Goal: Task Accomplishment & Management: Use online tool/utility

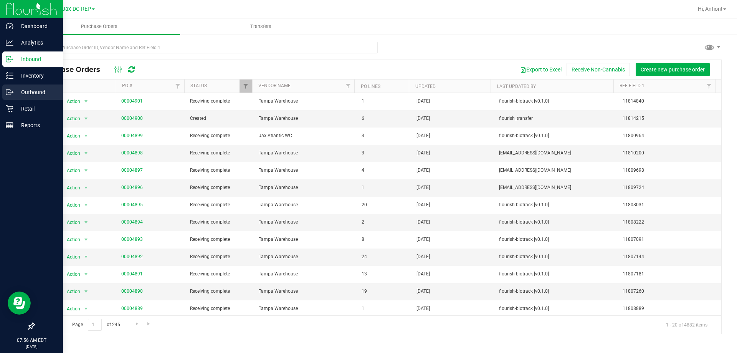
click at [26, 89] on p "Outbound" at bounding box center [36, 92] width 46 height 9
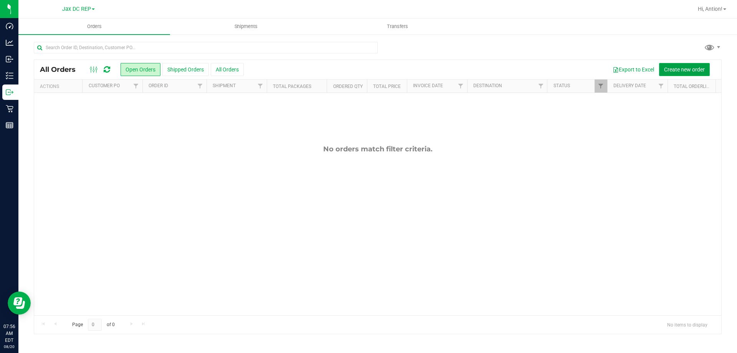
click at [679, 69] on span "Create new order" at bounding box center [684, 69] width 41 height 6
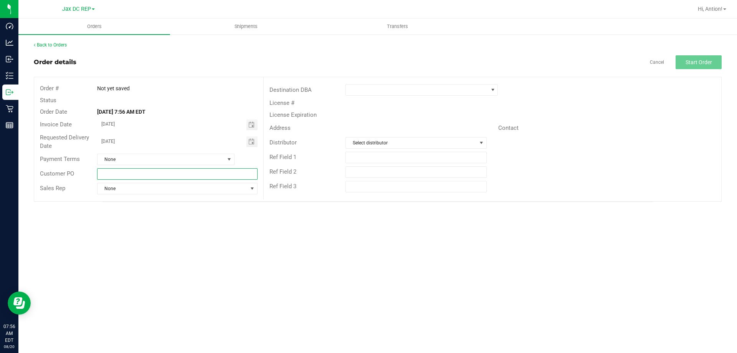
click at [108, 170] on input "text" at bounding box center [177, 174] width 160 height 12
type input "[GEOGRAPHIC_DATA]"
click at [395, 92] on span at bounding box center [417, 89] width 142 height 11
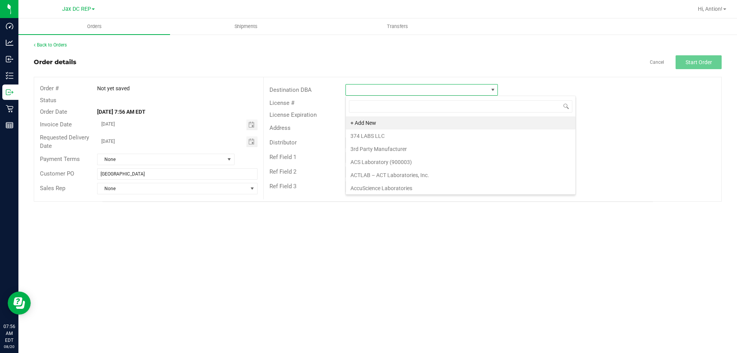
scroll to position [12, 152]
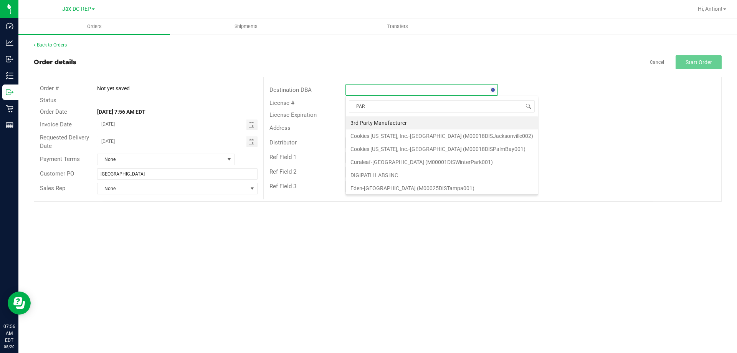
type input "PARK"
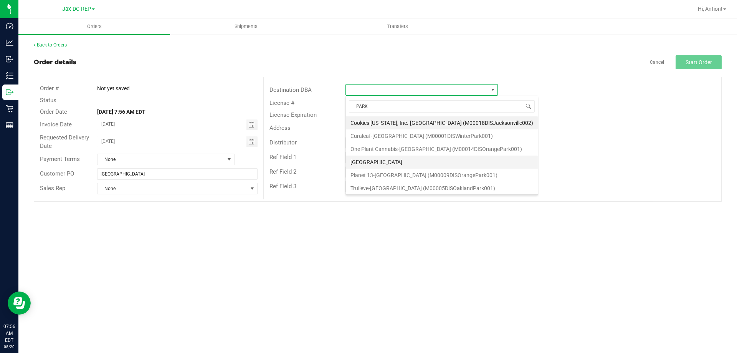
click at [390, 161] on li "[GEOGRAPHIC_DATA]" at bounding box center [442, 161] width 192 height 13
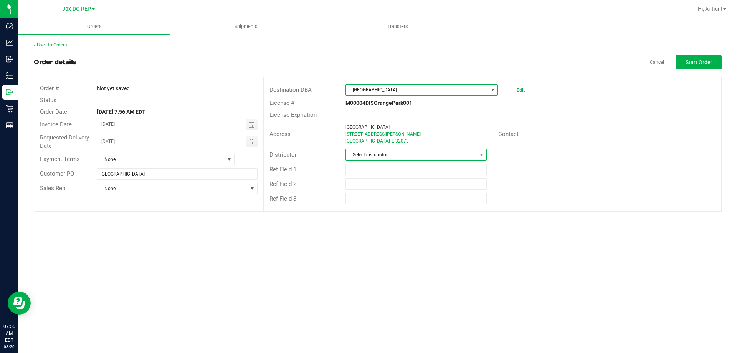
click at [387, 155] on span "Select distributor" at bounding box center [411, 154] width 130 height 11
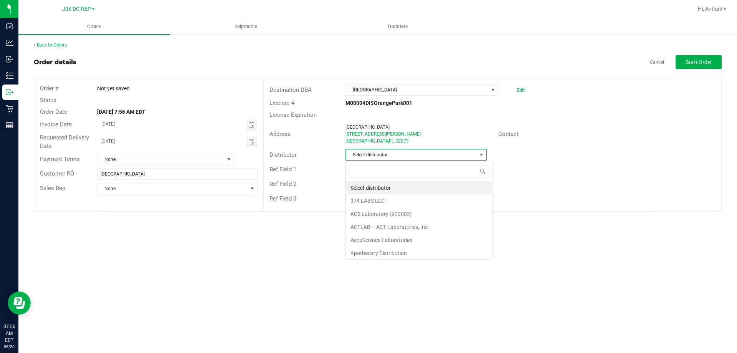
scroll to position [12, 141]
type input "J"
click at [377, 186] on li "JAX DC REP" at bounding box center [416, 187] width 140 height 13
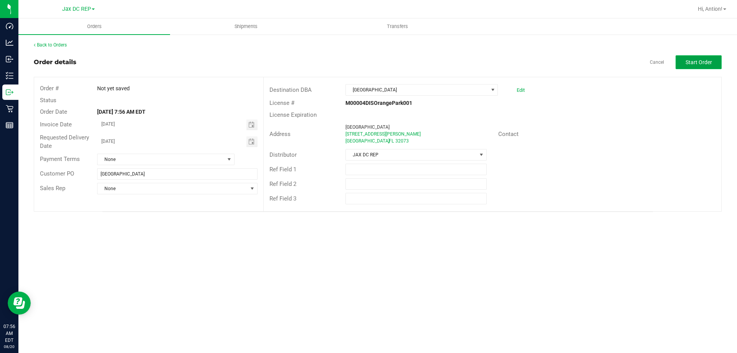
click at [699, 57] on button "Start Order" at bounding box center [699, 62] width 46 height 14
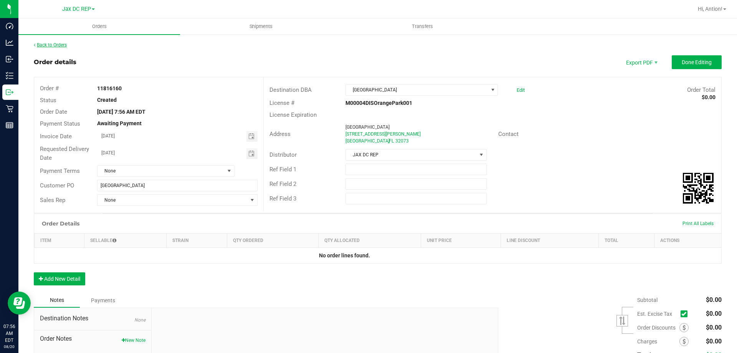
click at [51, 42] on link "Back to Orders" at bounding box center [50, 44] width 33 height 5
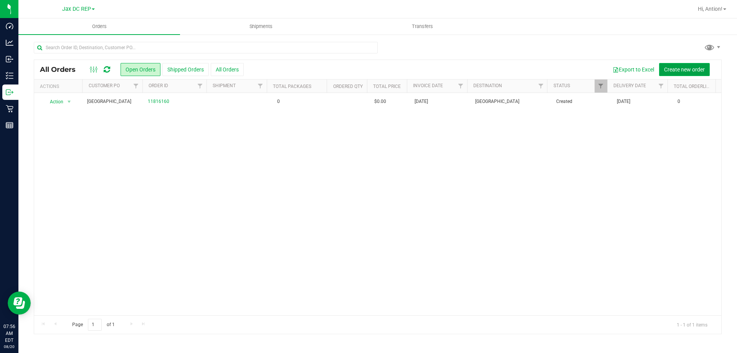
click at [669, 65] on button "Create new order" at bounding box center [684, 69] width 51 height 13
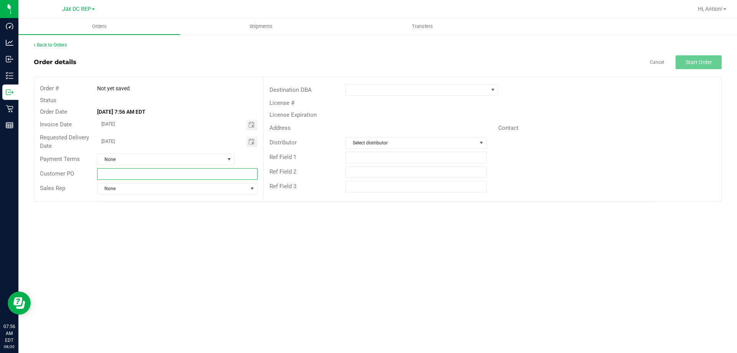
click at [138, 173] on input "text" at bounding box center [177, 174] width 160 height 12
type input "JAX / [GEOGRAPHIC_DATA]"
click at [392, 86] on span at bounding box center [417, 89] width 142 height 11
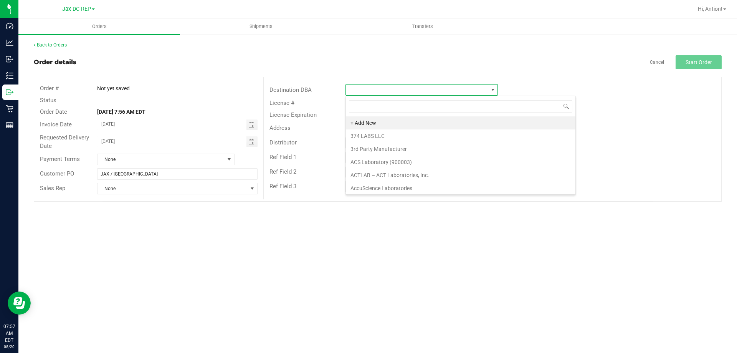
type input "J"
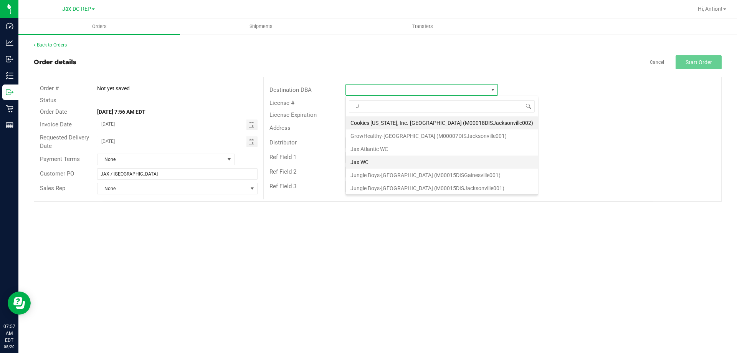
click at [358, 164] on li "Jax WC" at bounding box center [442, 161] width 192 height 13
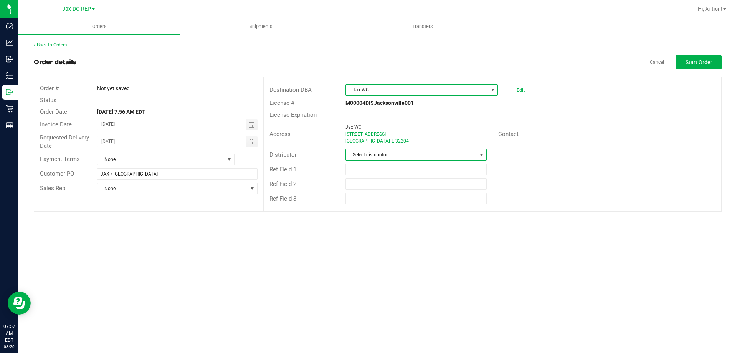
click at [366, 156] on span "Select distributor" at bounding box center [411, 154] width 130 height 11
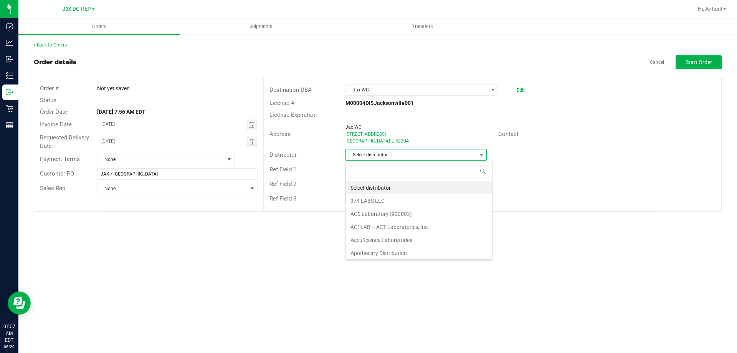
scroll to position [12, 141]
type input "J"
click at [360, 189] on li "JAX DC REP" at bounding box center [416, 187] width 140 height 13
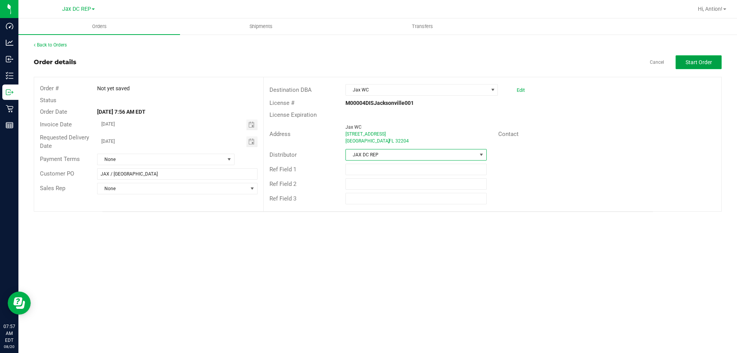
click at [685, 62] on button "Start Order" at bounding box center [699, 62] width 46 height 14
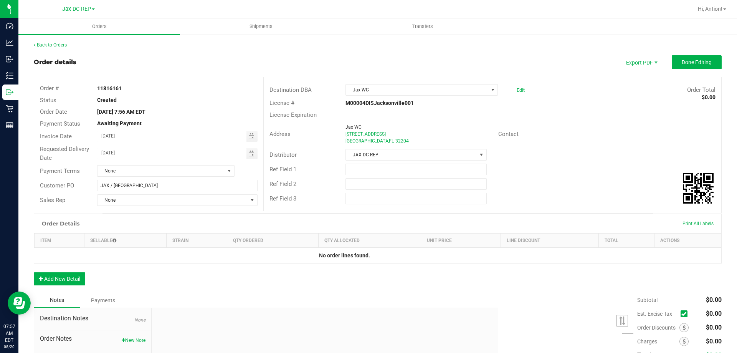
click at [52, 44] on link "Back to Orders" at bounding box center [50, 44] width 33 height 5
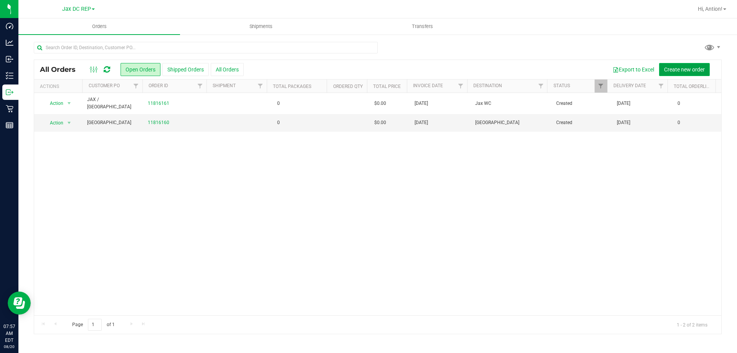
click at [687, 70] on span "Create new order" at bounding box center [684, 69] width 41 height 6
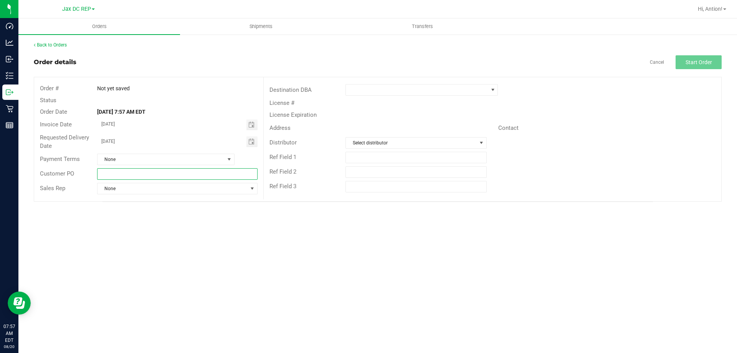
click at [137, 172] on input "text" at bounding box center [177, 174] width 160 height 12
type input "JAX / ATLANTIC"
click at [471, 86] on span at bounding box center [417, 89] width 142 height 11
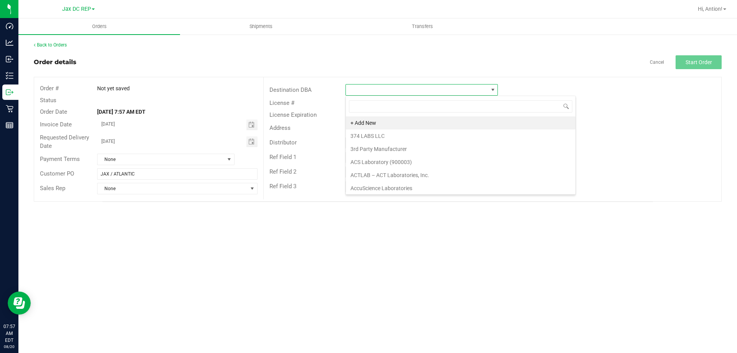
scroll to position [12, 152]
type input "J"
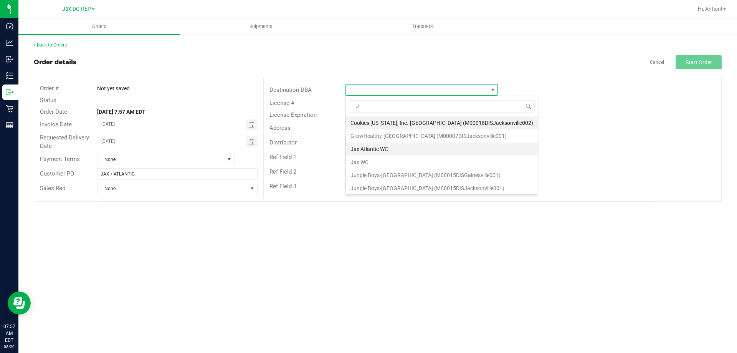
click at [404, 149] on li "Jax Atlantic WC" at bounding box center [442, 148] width 192 height 13
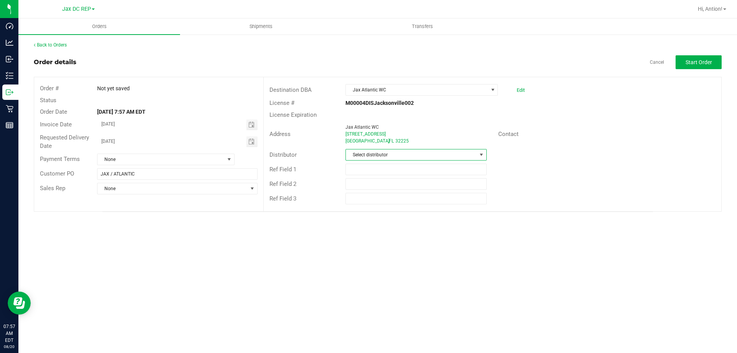
click at [461, 159] on span "Select distributor" at bounding box center [411, 154] width 130 height 11
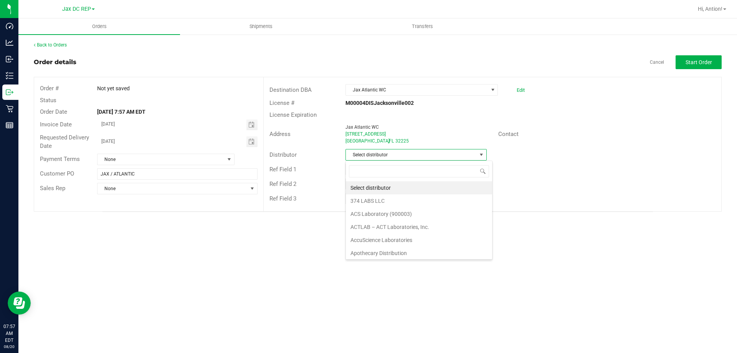
scroll to position [12, 141]
type input "J"
click at [391, 187] on li "JAX DC REP" at bounding box center [416, 187] width 140 height 13
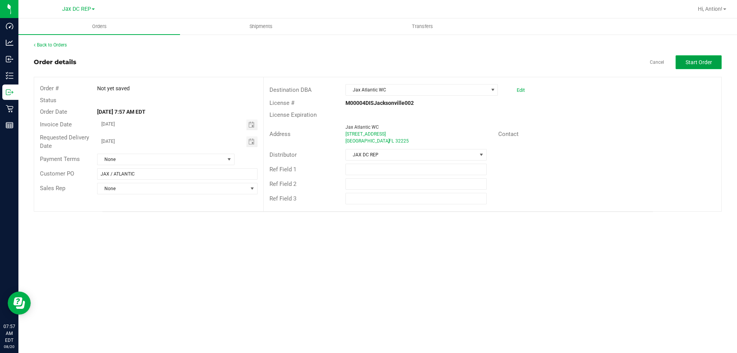
drag, startPoint x: 692, startPoint y: 57, endPoint x: 689, endPoint y: 61, distance: 4.2
click at [692, 58] on button "Start Order" at bounding box center [699, 62] width 46 height 14
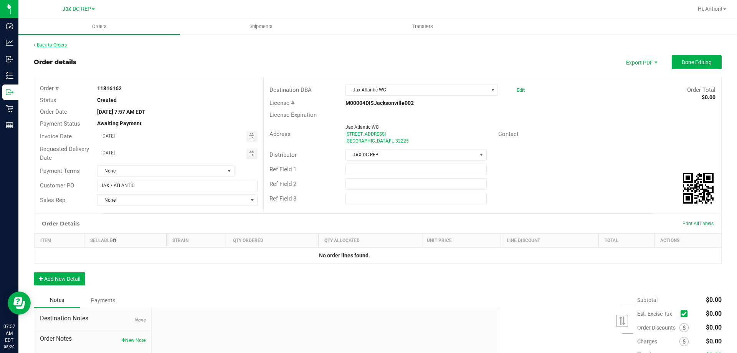
click at [61, 46] on link "Back to Orders" at bounding box center [50, 44] width 33 height 5
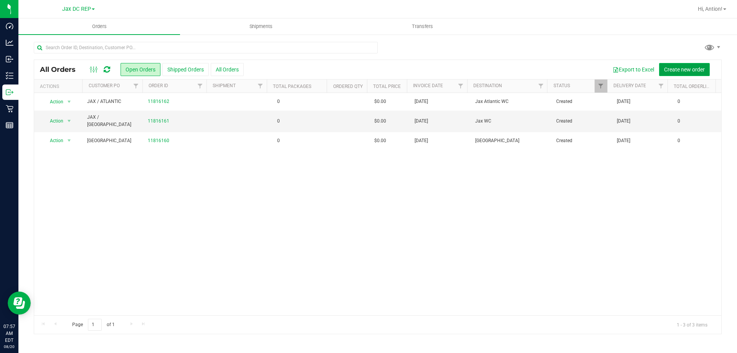
click at [674, 71] on span "Create new order" at bounding box center [684, 69] width 41 height 6
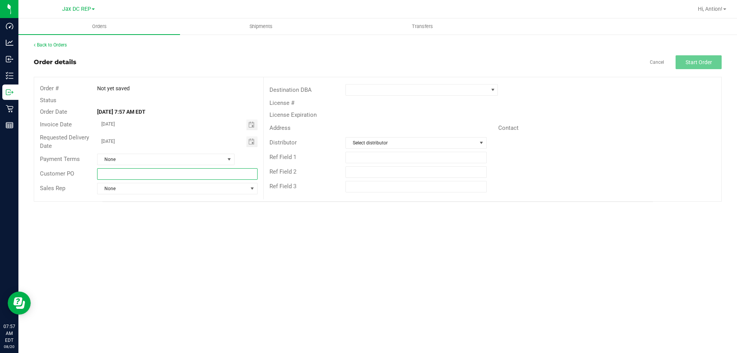
click at [124, 177] on input "text" at bounding box center [177, 174] width 160 height 12
type input "PALM COAST"
click at [467, 84] on span at bounding box center [417, 89] width 142 height 11
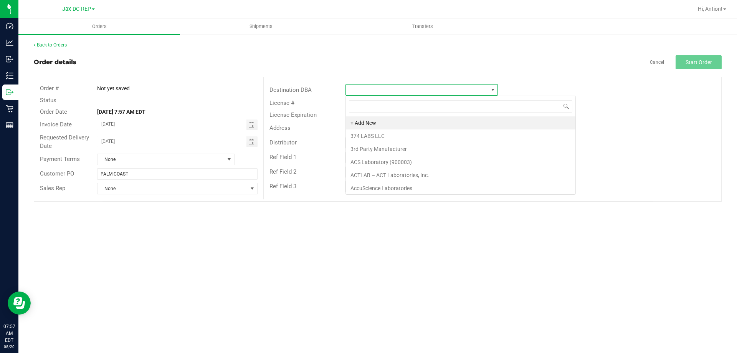
scroll to position [12, 152]
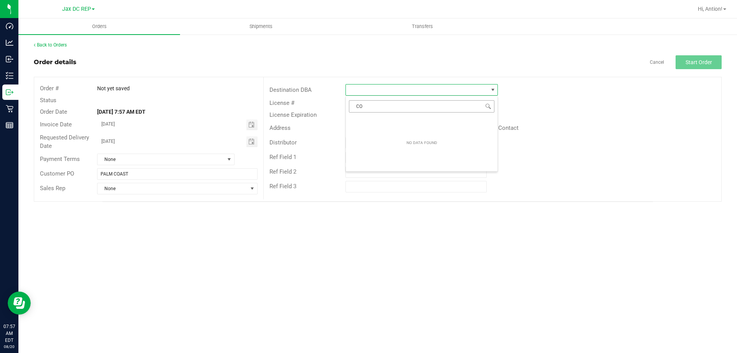
type input "COA"
click at [364, 122] on li "[GEOGRAPHIC_DATA]" at bounding box center [422, 122] width 152 height 13
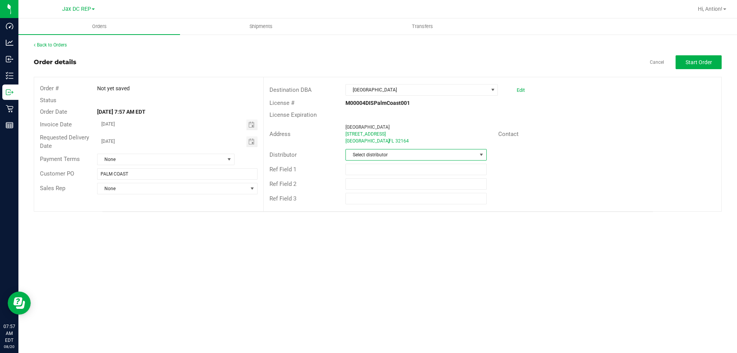
click at [372, 158] on span "Select distributor" at bounding box center [411, 154] width 130 height 11
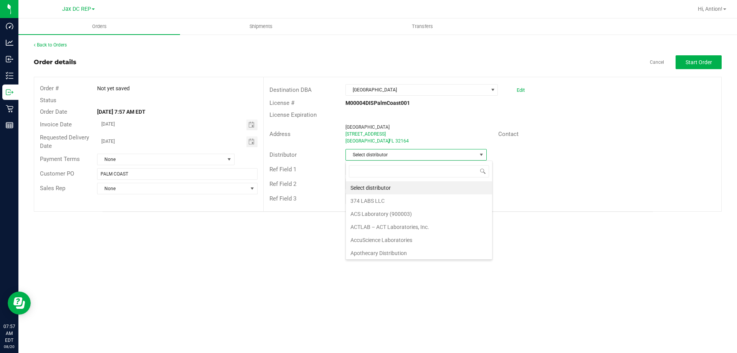
scroll to position [12, 141]
type input "J"
click at [379, 187] on li "JAX DC REP" at bounding box center [416, 187] width 140 height 13
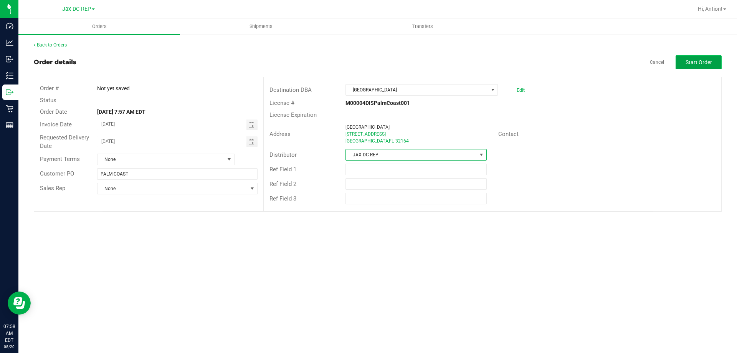
click at [698, 60] on span "Start Order" at bounding box center [698, 62] width 26 height 6
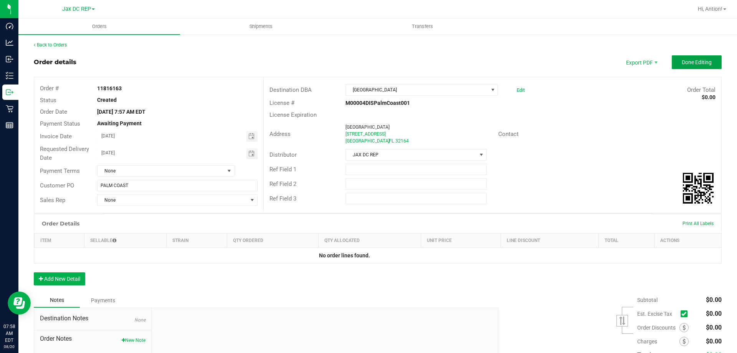
click at [690, 66] on button "Done Editing" at bounding box center [697, 62] width 50 height 14
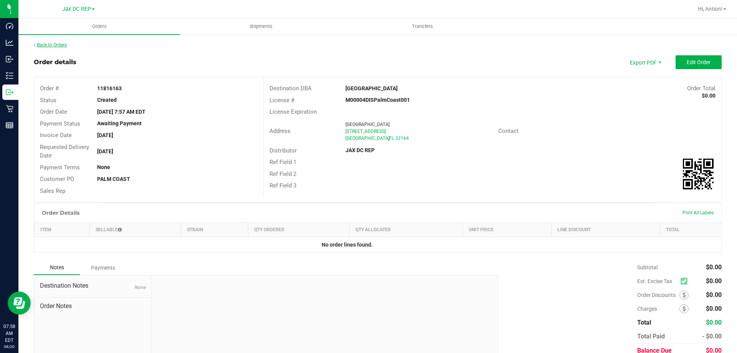
click at [57, 45] on link "Back to Orders" at bounding box center [50, 44] width 33 height 5
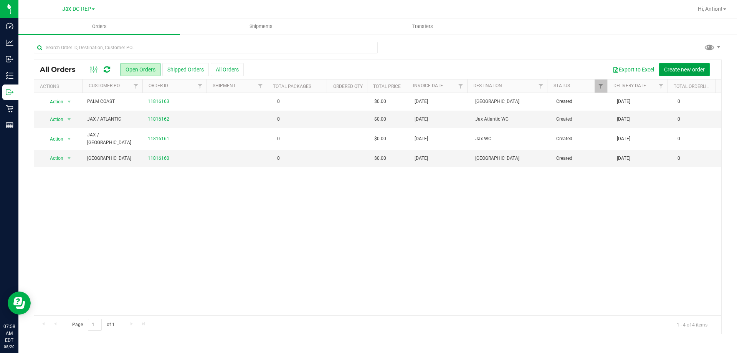
click at [682, 71] on span "Create new order" at bounding box center [684, 69] width 41 height 6
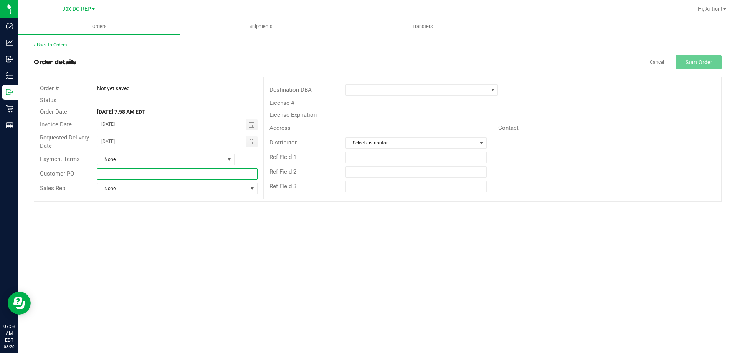
click at [122, 171] on input "text" at bounding box center [177, 174] width 160 height 12
type input "P"
type input "[PERSON_NAME][GEOGRAPHIC_DATA]"
click at [407, 88] on span at bounding box center [417, 89] width 142 height 11
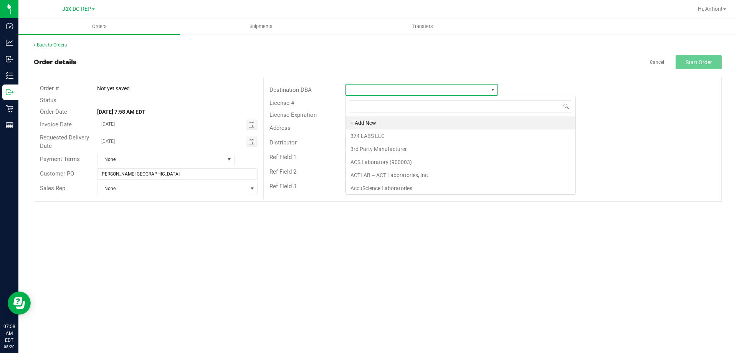
scroll to position [12, 152]
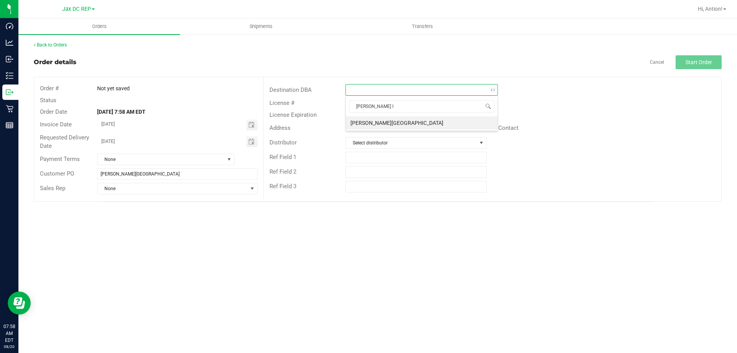
type input "[PERSON_NAME] IS"
click at [387, 124] on li "[PERSON_NAME][GEOGRAPHIC_DATA]" at bounding box center [422, 122] width 152 height 13
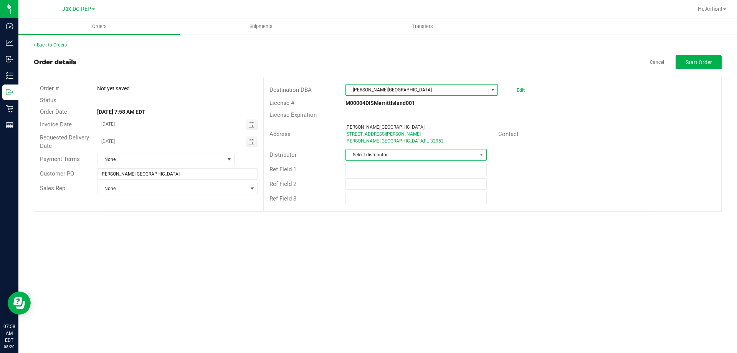
click at [386, 154] on span "Select distributor" at bounding box center [411, 154] width 130 height 11
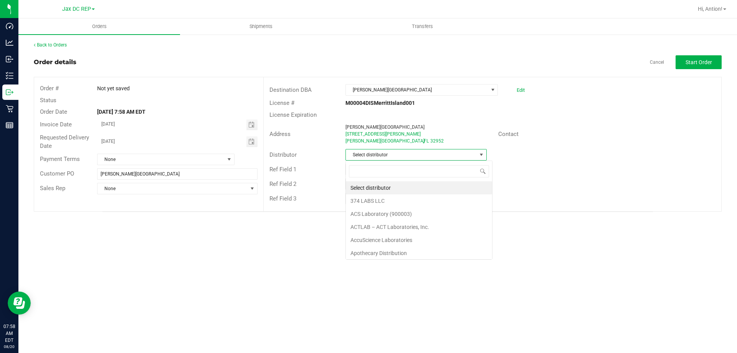
scroll to position [12, 141]
type input "J"
click at [379, 186] on li "JAX DC REP" at bounding box center [416, 187] width 140 height 13
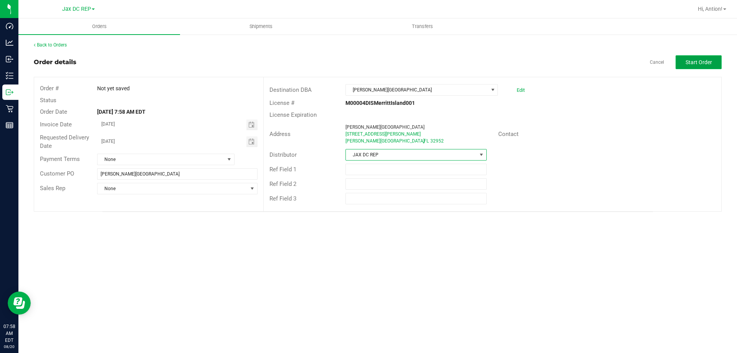
click at [711, 61] on span "Start Order" at bounding box center [698, 62] width 26 height 6
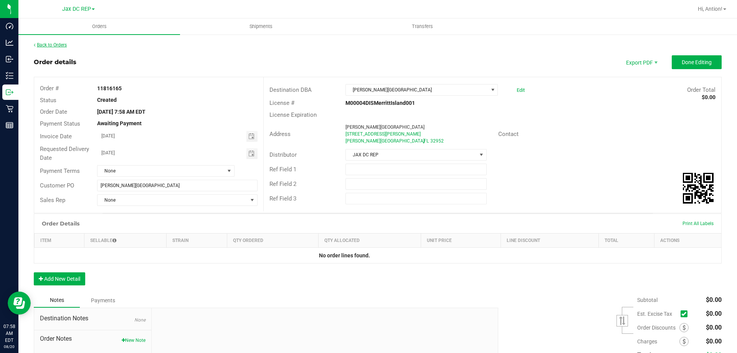
click at [56, 44] on link "Back to Orders" at bounding box center [50, 44] width 33 height 5
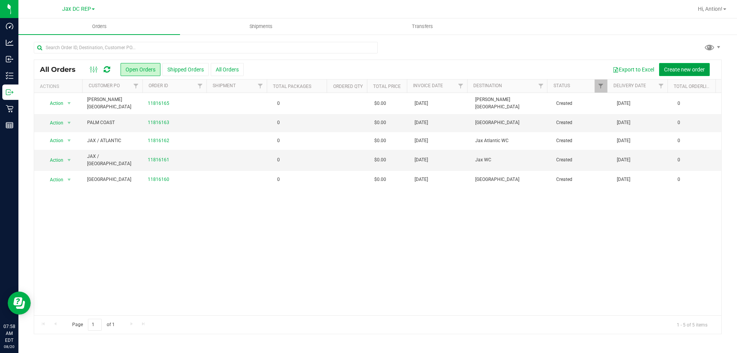
click at [679, 70] on span "Create new order" at bounding box center [684, 69] width 41 height 6
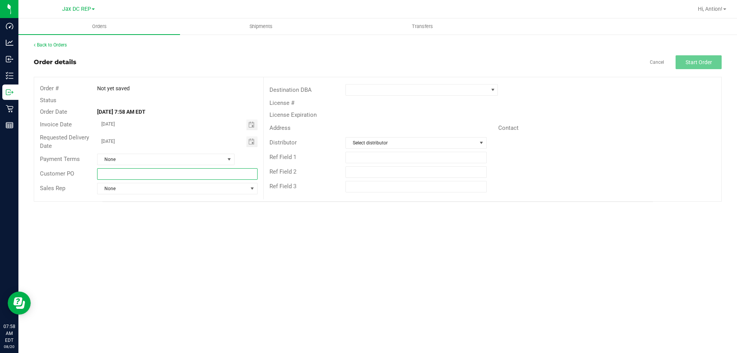
click at [147, 171] on input "text" at bounding box center [177, 174] width 160 height 12
type input "PALM BAY"
click at [412, 91] on span at bounding box center [417, 89] width 142 height 11
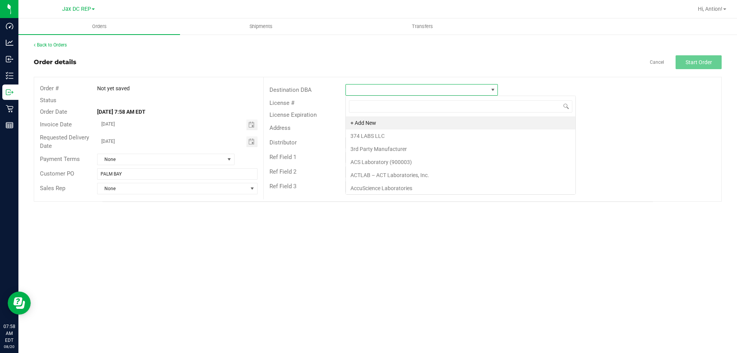
scroll to position [12, 152]
type input "BAY"
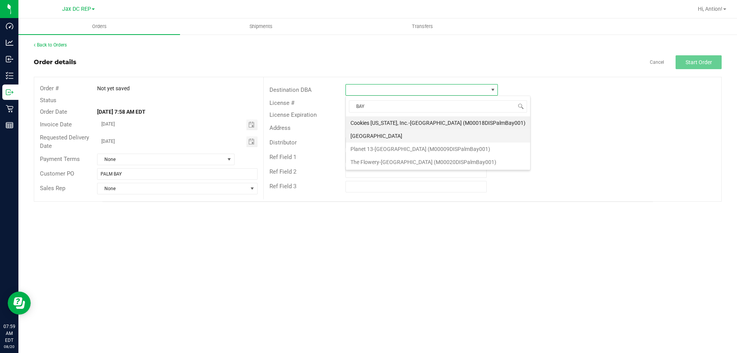
click at [377, 135] on li "[GEOGRAPHIC_DATA]" at bounding box center [438, 135] width 184 height 13
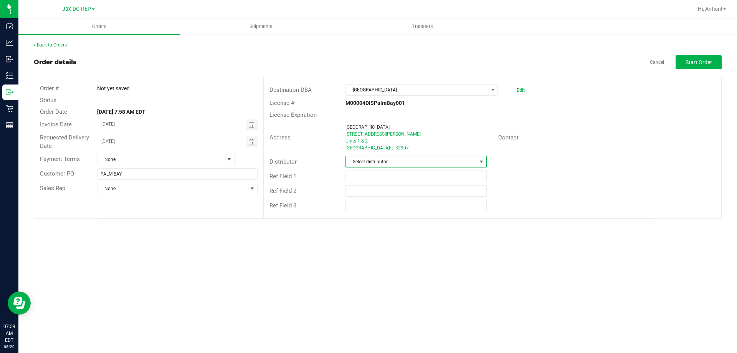
click at [376, 164] on span "Select distributor" at bounding box center [411, 161] width 130 height 11
type input "J"
click at [366, 194] on li "JAX DC REP" at bounding box center [416, 194] width 140 height 13
click at [704, 56] on button "Start Order" at bounding box center [699, 62] width 46 height 14
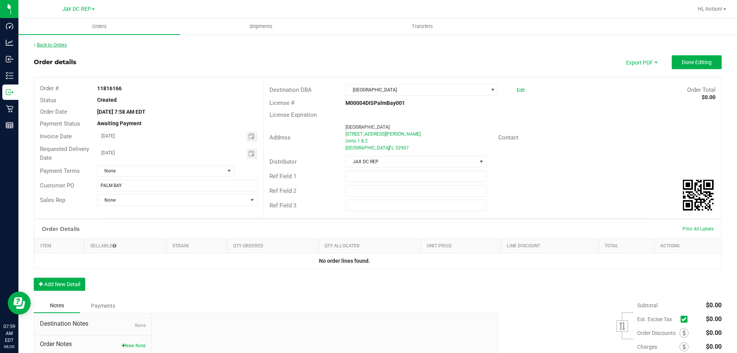
click at [59, 47] on link "Back to Orders" at bounding box center [50, 44] width 33 height 5
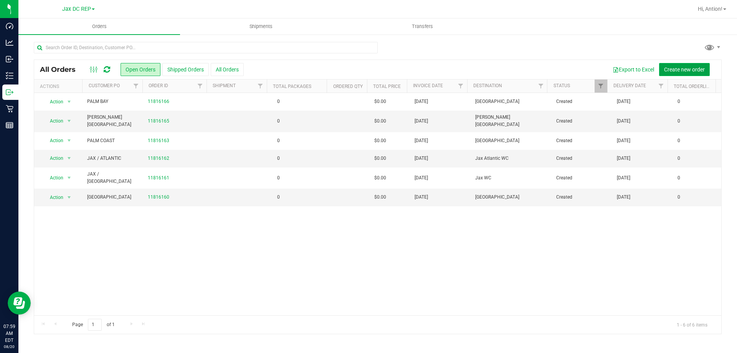
click at [688, 66] on span "Create new order" at bounding box center [684, 69] width 41 height 6
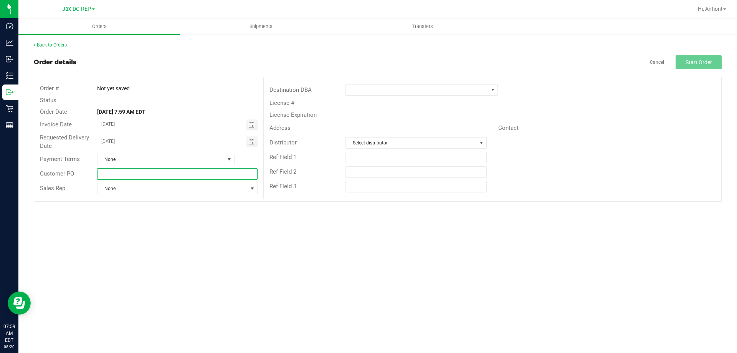
click at [153, 173] on input "text" at bounding box center [177, 174] width 160 height 12
type input "PORT ORANGE"
click at [468, 92] on span at bounding box center [417, 89] width 142 height 11
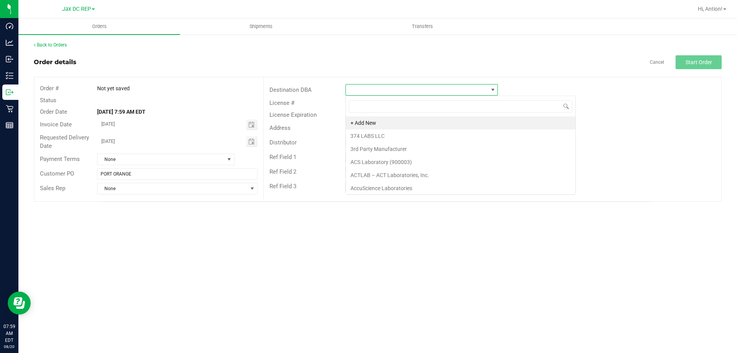
scroll to position [12, 152]
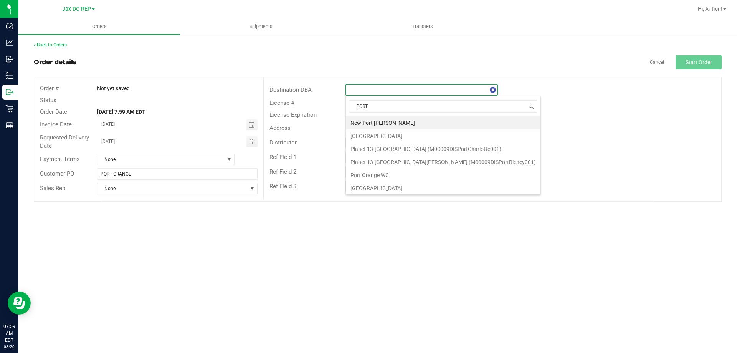
type input "PORT O"
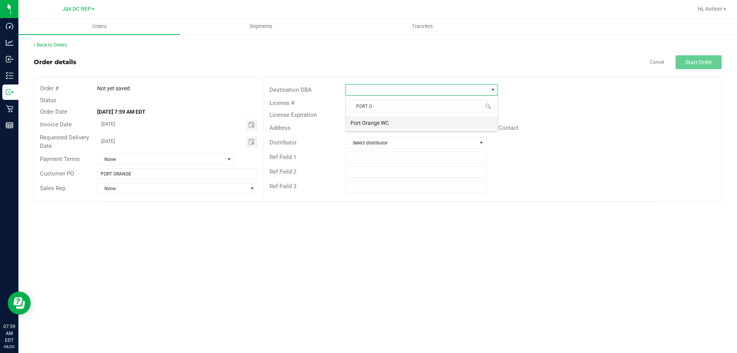
click at [379, 119] on li "Port Orange WC" at bounding box center [422, 122] width 152 height 13
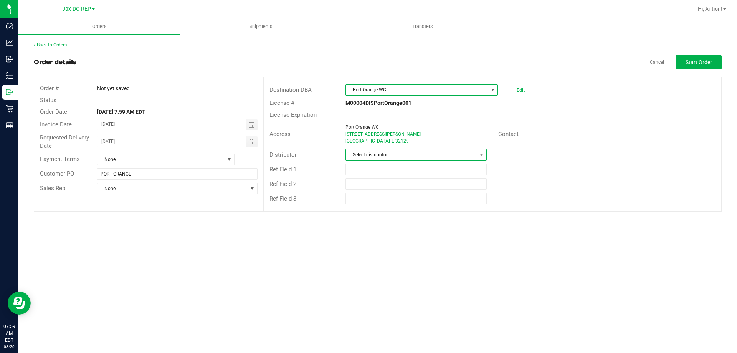
click at [377, 154] on span "Select distributor" at bounding box center [411, 154] width 130 height 11
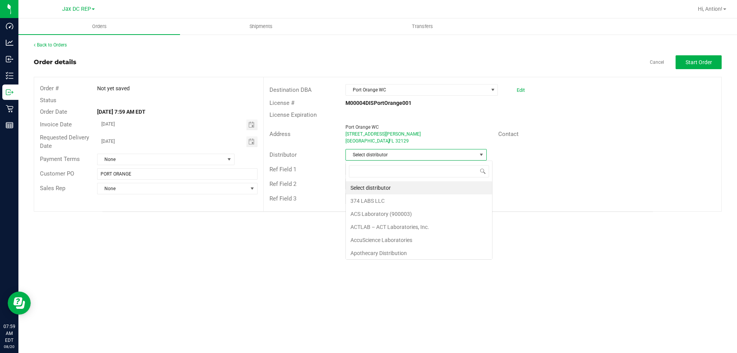
scroll to position [12, 141]
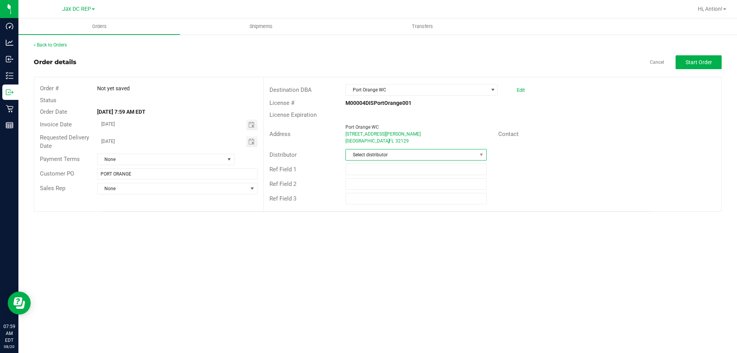
click at [373, 154] on span "Select distributor" at bounding box center [411, 154] width 130 height 11
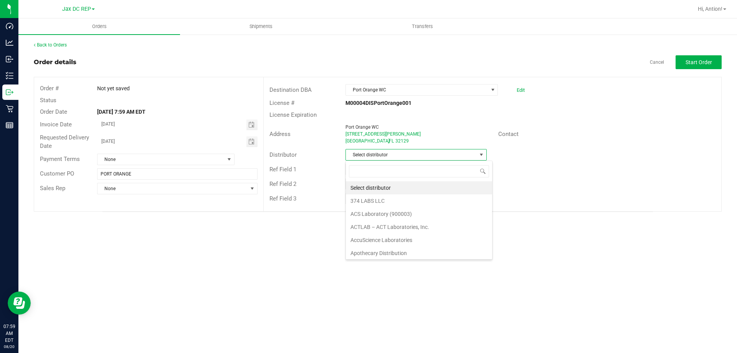
type input "J"
click at [361, 187] on li "JAX DC REP" at bounding box center [416, 187] width 140 height 13
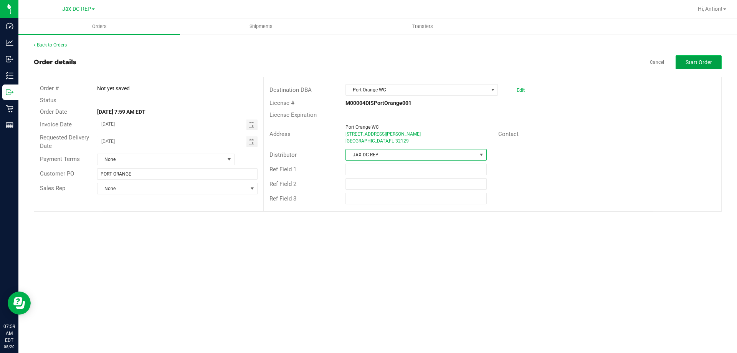
click at [689, 65] on span "Start Order" at bounding box center [698, 62] width 26 height 6
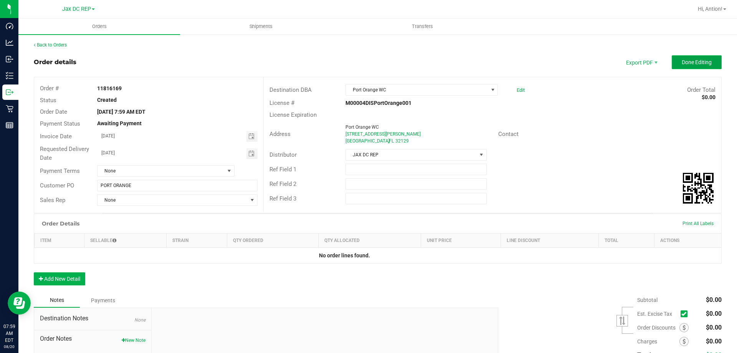
click at [689, 61] on span "Done Editing" at bounding box center [697, 62] width 30 height 6
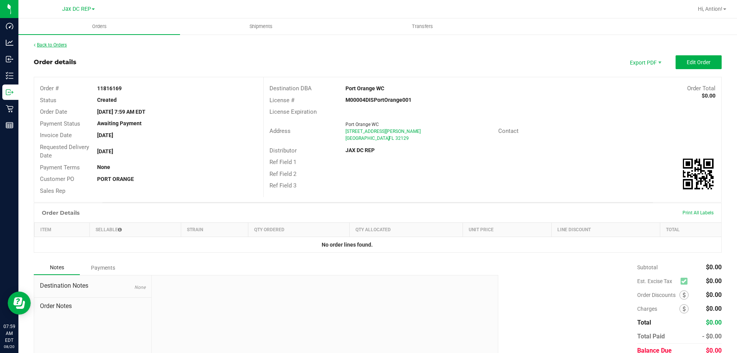
click at [65, 46] on link "Back to Orders" at bounding box center [50, 44] width 33 height 5
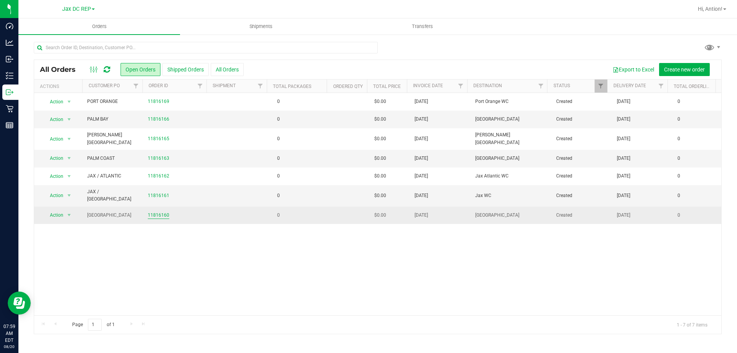
click at [158, 211] on link "11816160" at bounding box center [158, 214] width 21 height 7
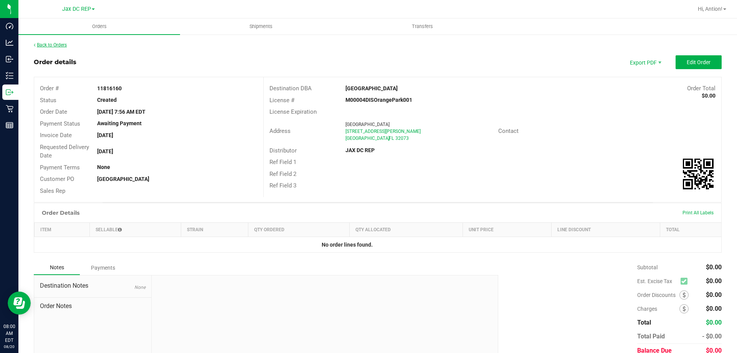
click at [51, 44] on link "Back to Orders" at bounding box center [50, 44] width 33 height 5
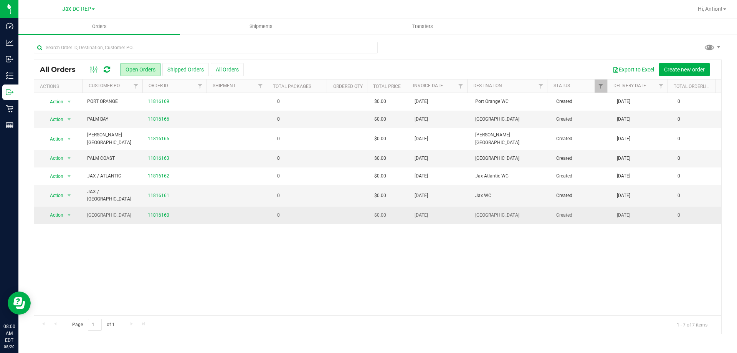
click at [296, 207] on td "0" at bounding box center [299, 214] width 61 height 17
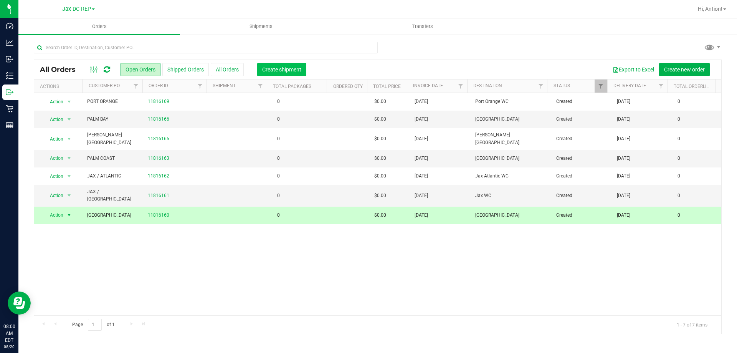
click at [279, 67] on span "Create shipment" at bounding box center [281, 69] width 39 height 6
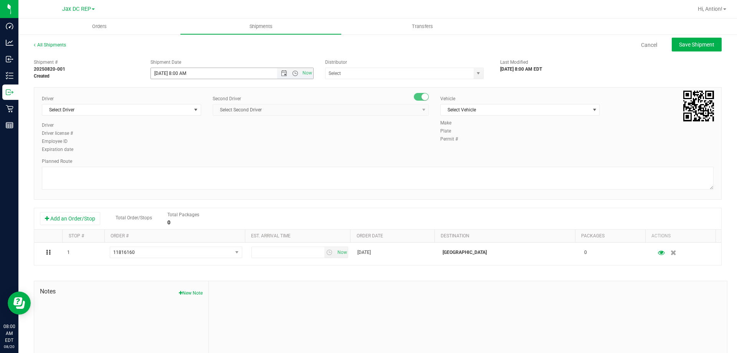
click at [283, 70] on span "Now" at bounding box center [295, 73] width 36 height 11
click at [281, 73] on span "Open the date view" at bounding box center [284, 73] width 6 height 6
click at [198, 150] on link "21" at bounding box center [201, 151] width 11 height 12
click at [292, 73] on span "Open the time view" at bounding box center [295, 73] width 6 height 6
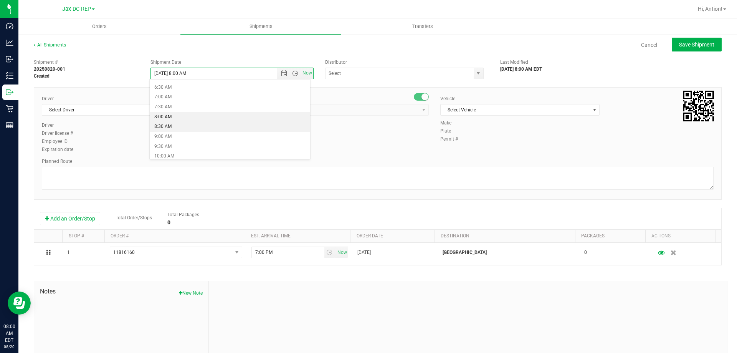
click at [173, 126] on li "8:30 AM" at bounding box center [230, 127] width 160 height 10
type input "[DATE] 8:30 AM"
click at [476, 78] on span "select" at bounding box center [479, 73] width 10 height 11
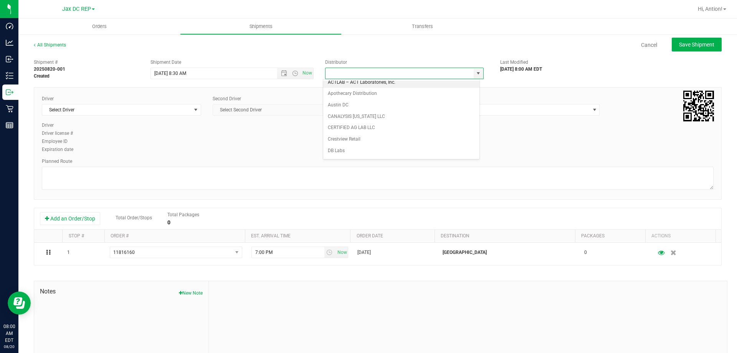
scroll to position [115, 0]
click at [348, 150] on li "JAX DC REP" at bounding box center [401, 154] width 156 height 12
type input "JAX DC REP"
click at [189, 108] on span "Select Driver" at bounding box center [116, 109] width 149 height 11
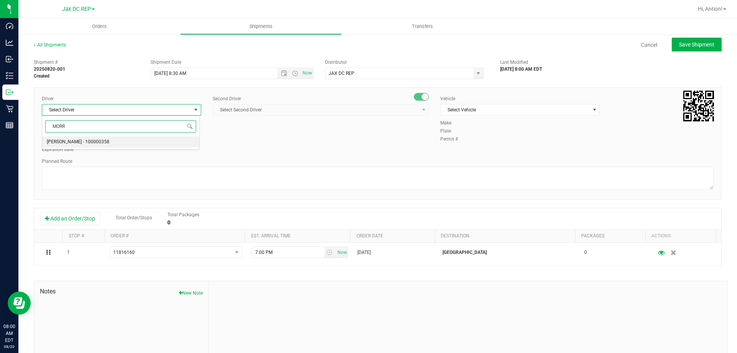
click at [96, 138] on span "[PERSON_NAME] - 100000358" at bounding box center [78, 142] width 63 height 10
type input "MORR"
click at [321, 109] on span "Select Second Driver" at bounding box center [316, 109] width 206 height 11
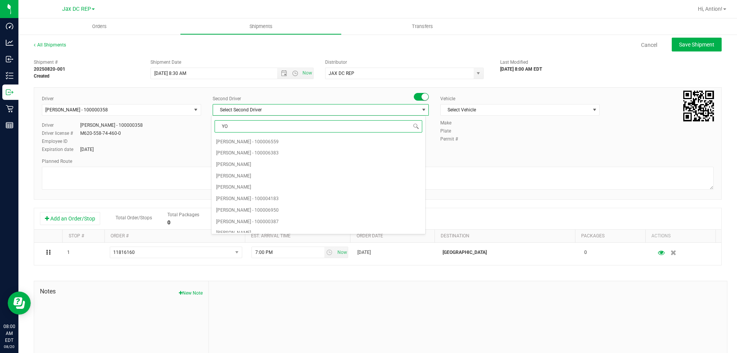
type input "YOD"
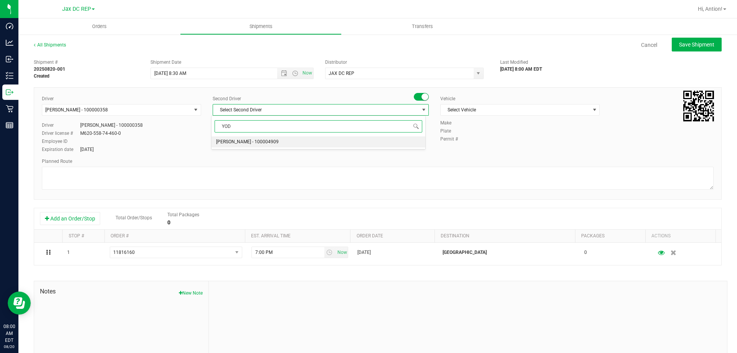
click at [247, 142] on span "[PERSON_NAME] - 100004909" at bounding box center [247, 142] width 63 height 10
click at [472, 109] on span "Select Vehicle" at bounding box center [515, 109] width 149 height 11
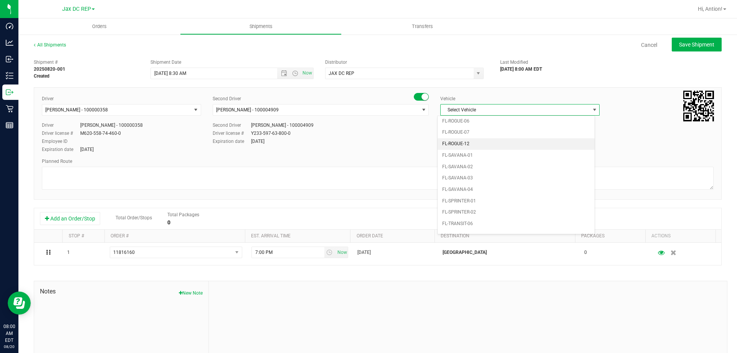
scroll to position [368, 0]
click at [464, 197] on li "FL-SPRINTER-02" at bounding box center [516, 199] width 157 height 12
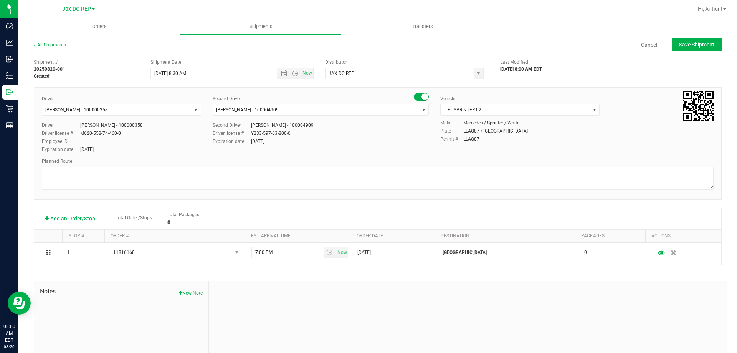
click at [130, 166] on div "Planned Route" at bounding box center [378, 175] width 672 height 34
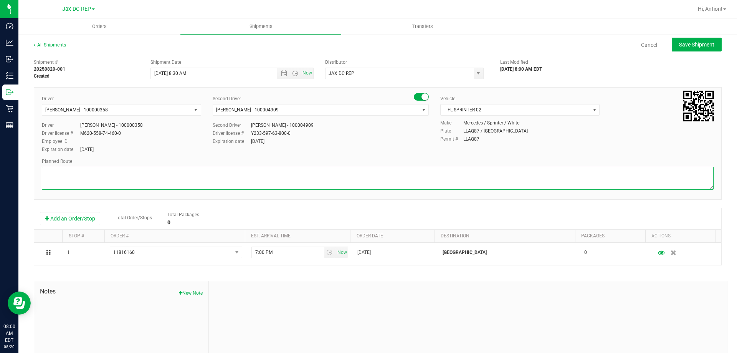
click at [124, 178] on textarea at bounding box center [378, 178] width 672 height 23
click at [69, 182] on textarea at bounding box center [378, 178] width 672 height 23
drag, startPoint x: 89, startPoint y: 189, endPoint x: 69, endPoint y: 178, distance: 23.2
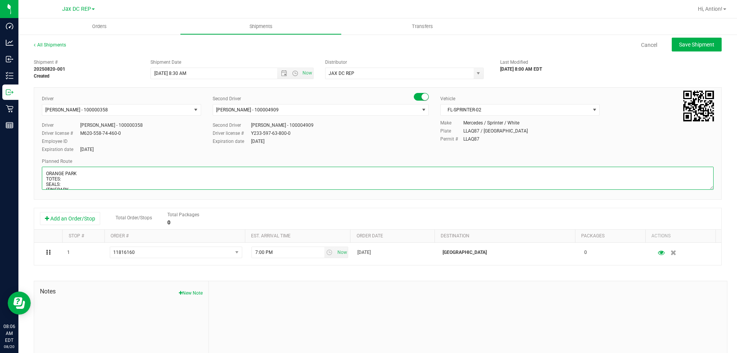
click at [69, 178] on textarea at bounding box center [378, 178] width 672 height 23
click at [97, 176] on textarea at bounding box center [378, 178] width 672 height 23
click at [80, 185] on textarea at bounding box center [378, 178] width 672 height 23
drag, startPoint x: 45, startPoint y: 186, endPoint x: 89, endPoint y: 188, distance: 43.8
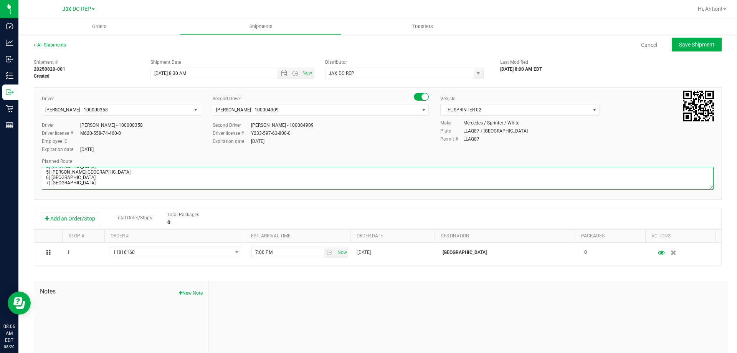
click at [89, 188] on textarea at bounding box center [378, 178] width 672 height 23
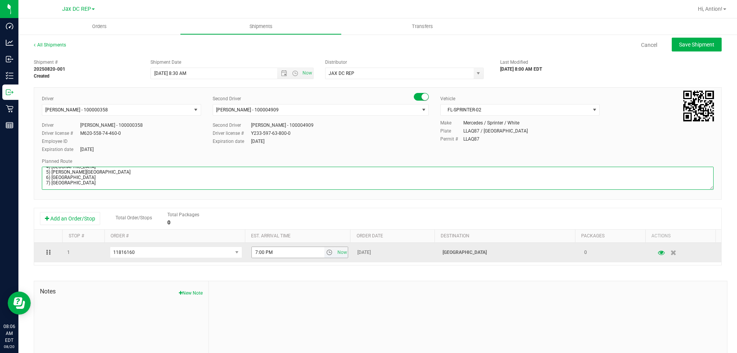
click at [324, 255] on span "select" at bounding box center [329, 252] width 11 height 11
type textarea "ORANGE PARK TOTES: SEALS: ITINERARY 1) JAX/ ATLANTIC 2) JAX/ PARK 3) [GEOGRAPHI…"
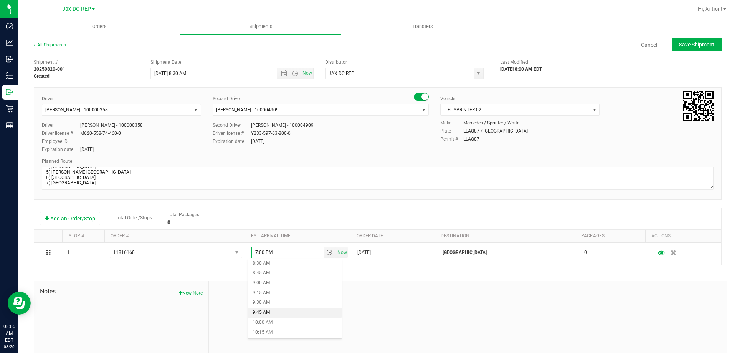
scroll to position [345, 0]
click at [272, 312] on li "10:00 AM" at bounding box center [295, 314] width 94 height 10
click at [691, 42] on span "Save Shipment" at bounding box center [696, 44] width 35 height 6
type input "[DATE] 12:30 PM"
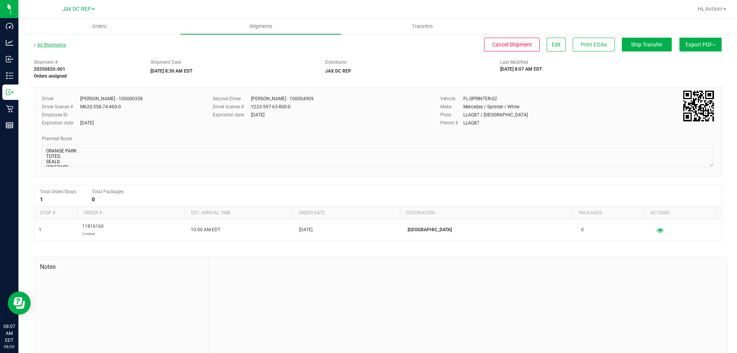
click at [50, 44] on link "All Shipments" at bounding box center [50, 44] width 32 height 5
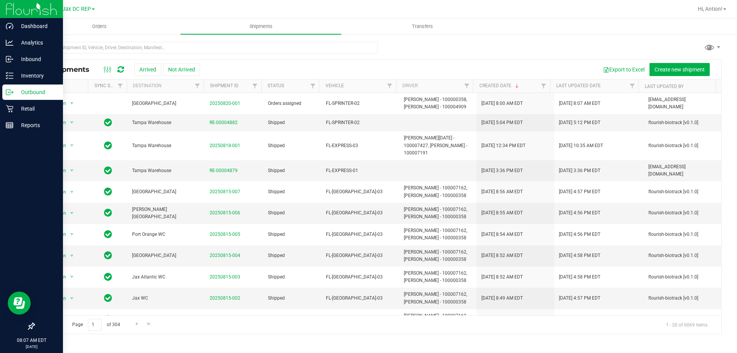
click at [21, 88] on p "Outbound" at bounding box center [36, 92] width 46 height 9
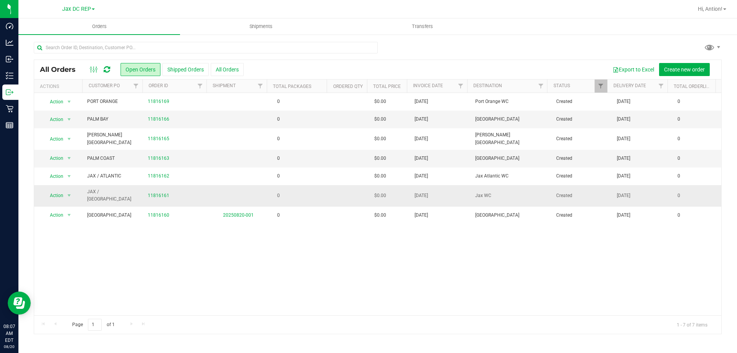
click at [314, 188] on td "0" at bounding box center [299, 195] width 61 height 21
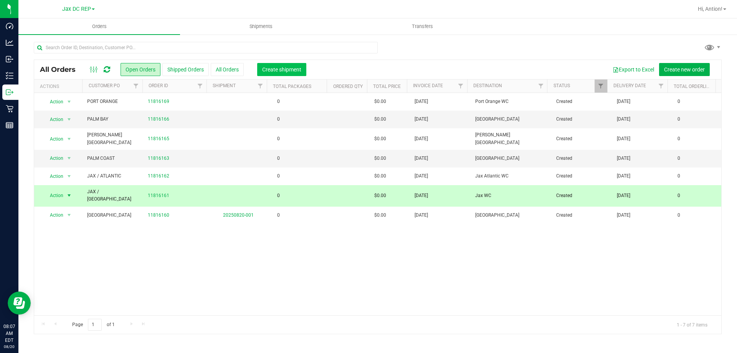
click at [293, 70] on span "Create shipment" at bounding box center [281, 69] width 39 height 6
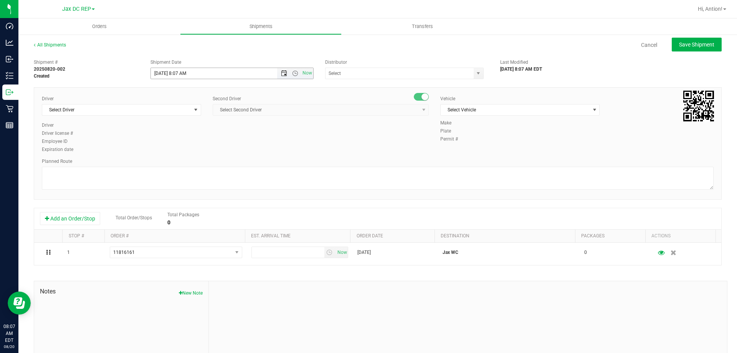
click at [281, 72] on span "Open the date view" at bounding box center [284, 73] width 6 height 6
click at [200, 148] on link "21" at bounding box center [201, 151] width 11 height 12
click at [292, 73] on span "Open the time view" at bounding box center [295, 73] width 6 height 6
click at [176, 140] on li "8:30 AM" at bounding box center [230, 138] width 160 height 10
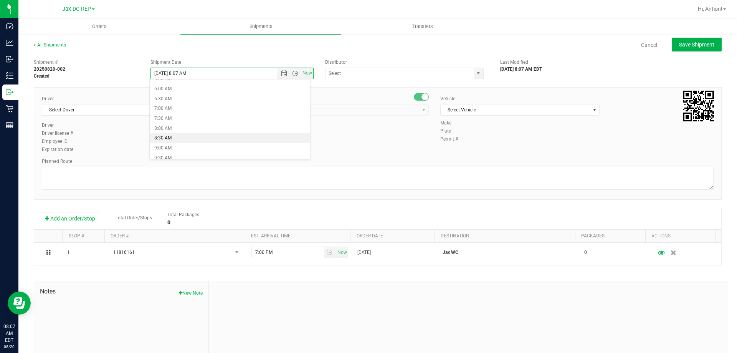
type input "[DATE] 8:30 AM"
click at [475, 75] on span "select" at bounding box center [478, 73] width 6 height 6
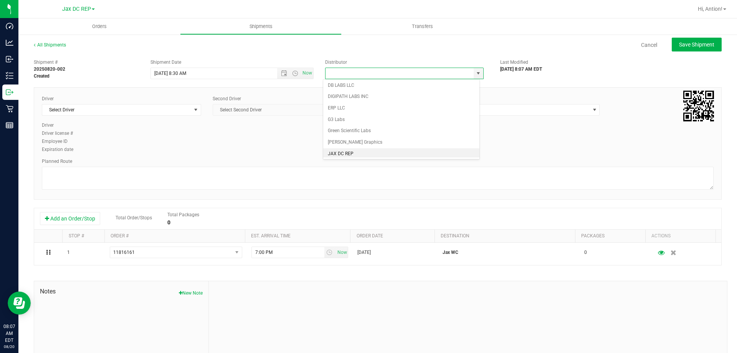
click at [342, 152] on li "JAX DC REP" at bounding box center [401, 154] width 156 height 12
type input "JAX DC REP"
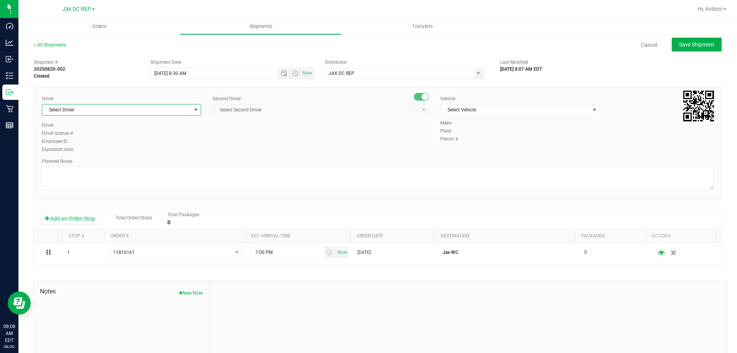
click at [194, 109] on span "select" at bounding box center [196, 110] width 6 height 6
click at [88, 143] on span "[PERSON_NAME] - 100000358" at bounding box center [78, 142] width 63 height 10
type input "MORR"
click at [419, 108] on span "select" at bounding box center [424, 109] width 10 height 11
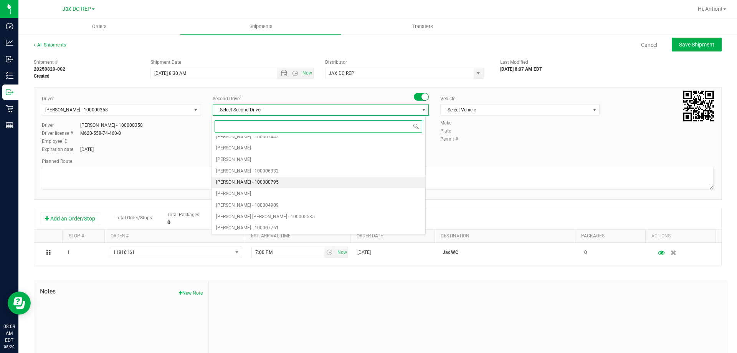
scroll to position [2846, 0]
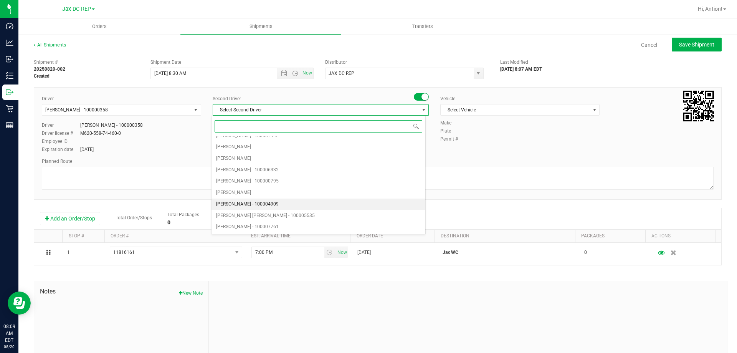
click at [236, 204] on span "[PERSON_NAME] - 100004909" at bounding box center [247, 204] width 63 height 10
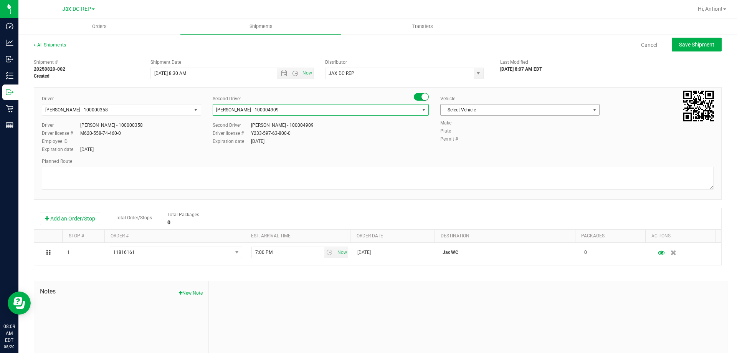
click at [582, 111] on span "Select Vehicle" at bounding box center [515, 109] width 149 height 11
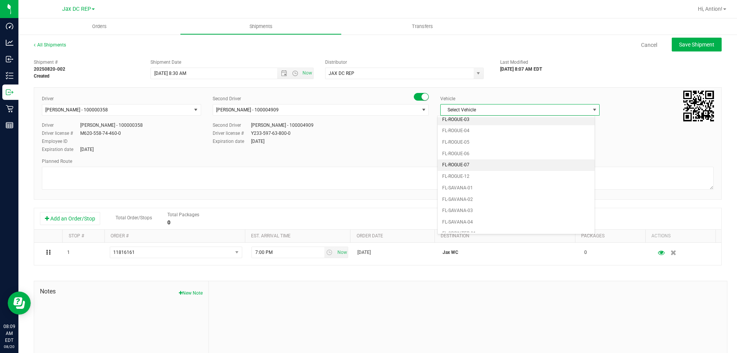
scroll to position [338, 0]
click at [457, 226] on li "FL-SPRINTER-02" at bounding box center [516, 230] width 157 height 12
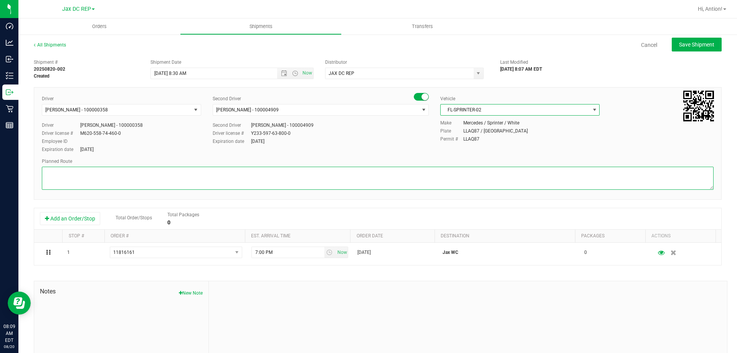
click at [123, 175] on textarea at bounding box center [378, 178] width 672 height 23
paste textarea "ITINERARY 1) JAX/ ATLANTIC 2) JAX/ PARK 3) [GEOGRAPHIC_DATA] 4) [GEOGRAPHIC_DAT…"
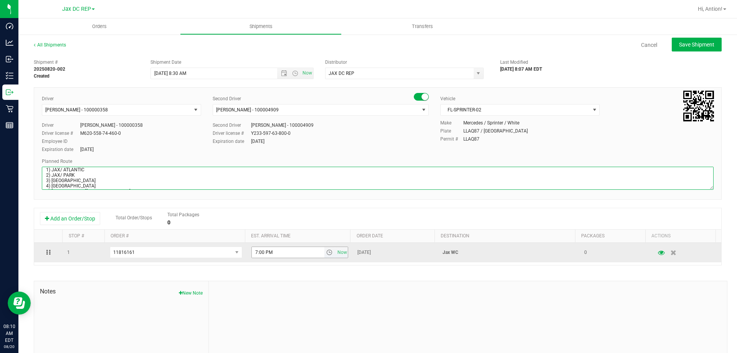
click at [326, 253] on span "select" at bounding box center [329, 252] width 6 height 6
type textarea "JAX / PARK ST TOTES: SEALS: ITINERARY 1) JAX/ ATLANTIC 2) JAX/ PARK 3) [GEOGRAP…"
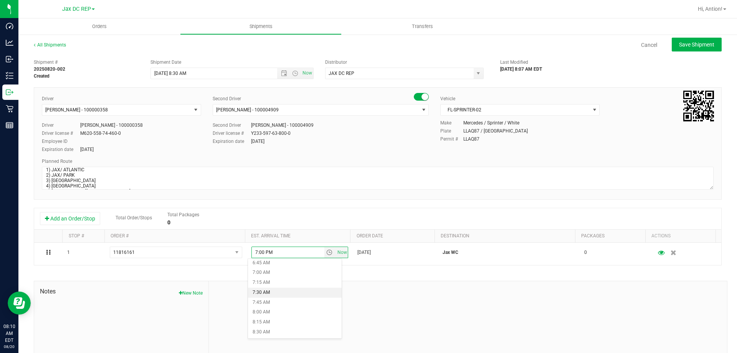
scroll to position [307, 0]
click at [282, 311] on li "9:00 AM" at bounding box center [295, 313] width 94 height 10
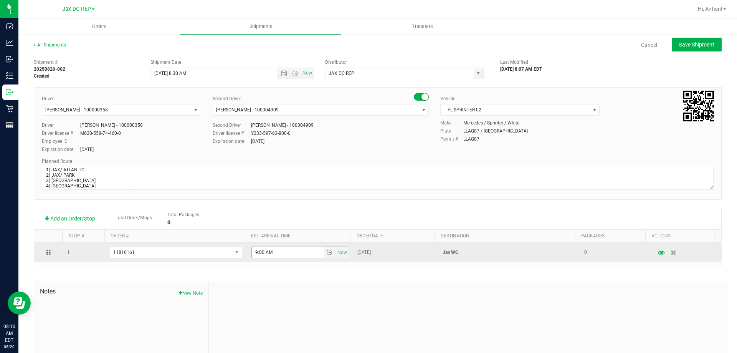
click at [326, 252] on span "select" at bounding box center [329, 252] width 6 height 6
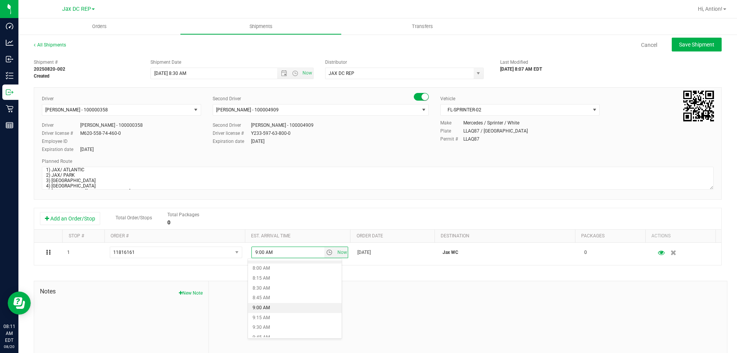
scroll to position [345, 0]
click at [271, 293] on li "9:30 AM" at bounding box center [295, 294] width 94 height 10
click at [679, 48] on span "Save Shipment" at bounding box center [696, 44] width 35 height 6
type input "[DATE] 12:30 PM"
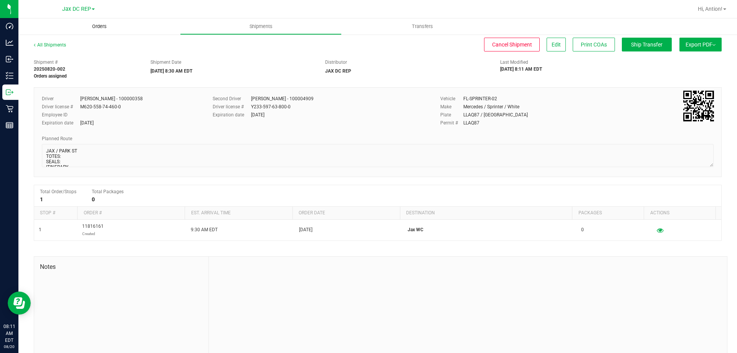
click at [96, 26] on span "Orders" at bounding box center [99, 26] width 35 height 7
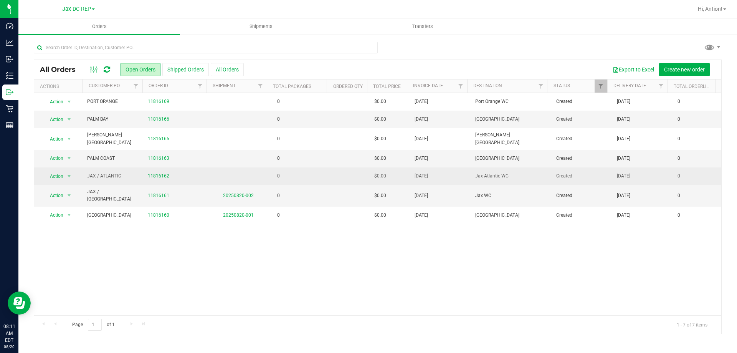
click at [309, 170] on td "0" at bounding box center [299, 176] width 61 height 18
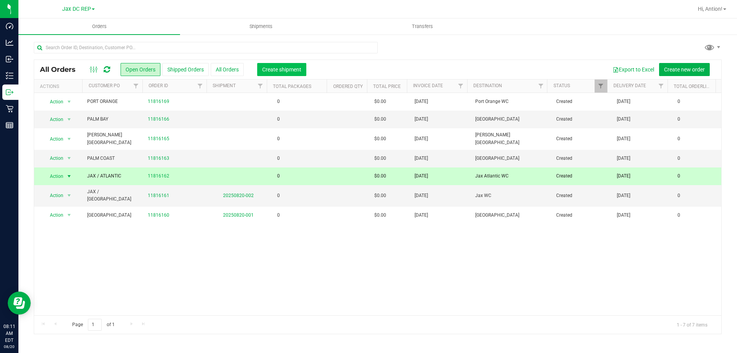
click at [284, 72] on span "Create shipment" at bounding box center [281, 69] width 39 height 6
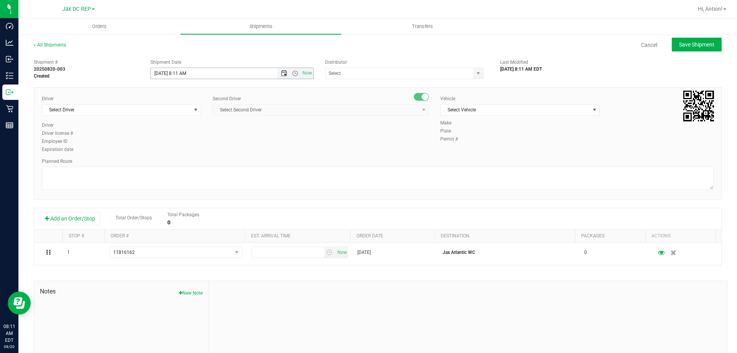
click at [281, 72] on span "Open the date view" at bounding box center [284, 73] width 6 height 6
click at [200, 150] on link "21" at bounding box center [201, 151] width 11 height 12
click at [281, 75] on span "Open the date view" at bounding box center [284, 73] width 6 height 6
click at [292, 73] on span "Open the time view" at bounding box center [295, 73] width 6 height 6
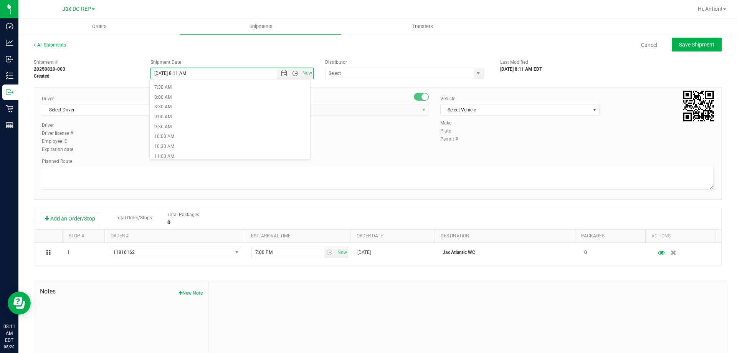
scroll to position [154, 0]
click at [183, 99] on li "8:30 AM" at bounding box center [230, 100] width 160 height 10
type input "[DATE] 8:30 AM"
click at [477, 76] on span "select" at bounding box center [479, 73] width 10 height 11
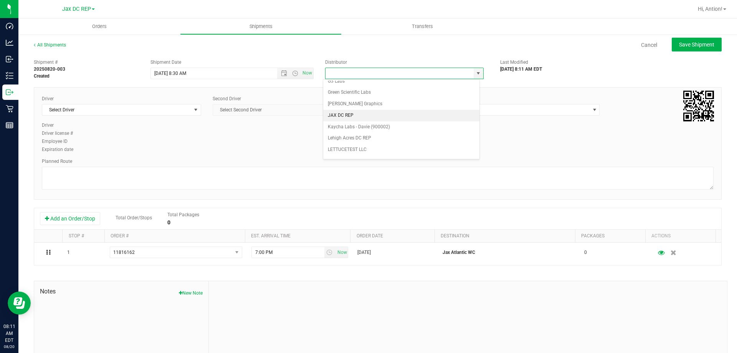
click at [357, 117] on li "JAX DC REP" at bounding box center [401, 116] width 156 height 12
type input "JAX DC REP"
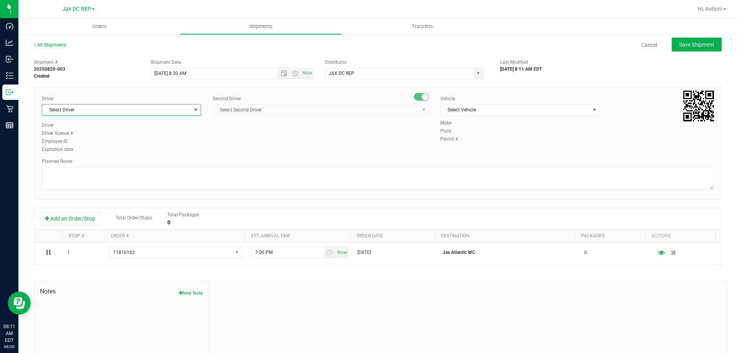
click at [193, 112] on span "select" at bounding box center [196, 110] width 6 height 6
click at [86, 140] on span "[PERSON_NAME] - 100000358" at bounding box center [78, 142] width 63 height 10
type input "MORR"
click at [314, 107] on span "Select Second Driver" at bounding box center [316, 109] width 206 height 11
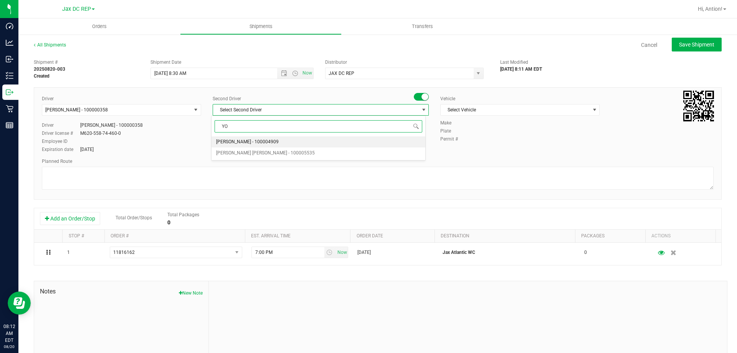
type input "YOD"
click at [233, 147] on span "[PERSON_NAME] - 100004909" at bounding box center [247, 142] width 63 height 10
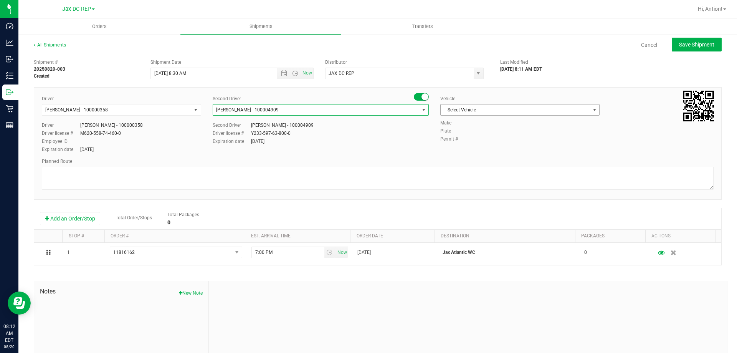
click at [485, 109] on span "Select Vehicle" at bounding box center [515, 109] width 149 height 11
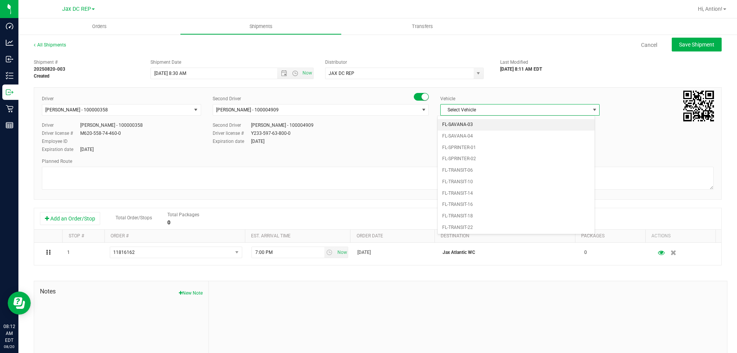
scroll to position [422, 0]
click at [464, 140] on li "FL-SPRINTER-02" at bounding box center [516, 146] width 157 height 12
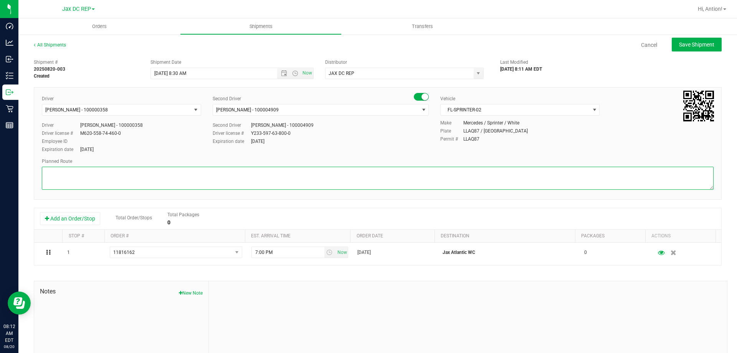
click at [107, 172] on textarea at bounding box center [378, 178] width 672 height 23
paste textarea "ITINERARY 1) JAX/ ATLANTIC 2) JAX/ PARK 3) [GEOGRAPHIC_DATA] 4) [GEOGRAPHIC_DAT…"
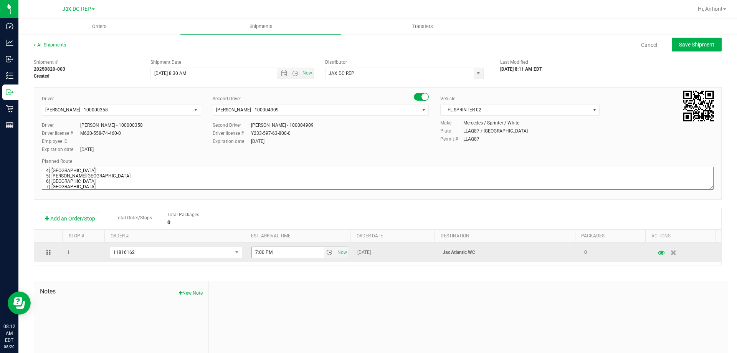
click at [326, 251] on span "select" at bounding box center [329, 252] width 6 height 6
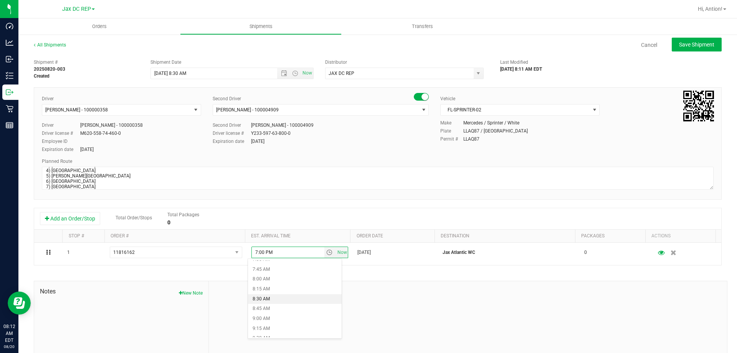
scroll to position [307, 0]
click at [279, 309] on li "9:00 AM" at bounding box center [295, 313] width 94 height 10
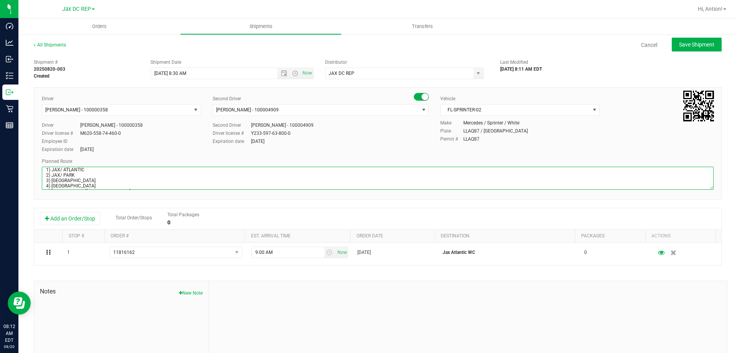
scroll to position [0, 0]
click at [74, 183] on textarea at bounding box center [378, 178] width 672 height 23
type textarea "JAX / ATLANTIC TOTES: SEALS: PHYSICIAN MATERIALS ITINERARY 1) JAX/ ATLANTIC 2) …"
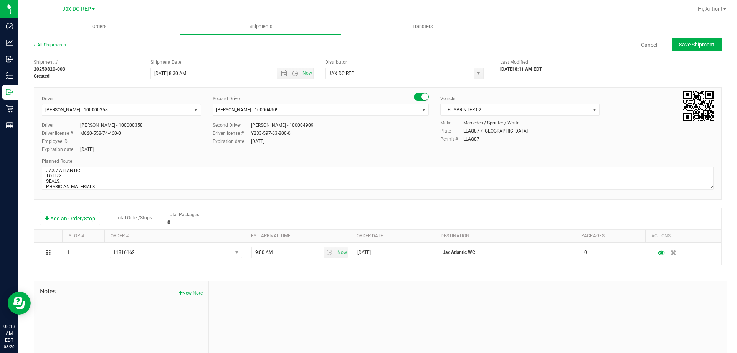
click at [613, 75] on div "Shipment # 20250820-003 Created Shipment Date [DATE] 8:30 AM Now Distributor JA…" at bounding box center [377, 67] width 699 height 24
click at [679, 43] on span "Save Shipment" at bounding box center [696, 44] width 35 height 6
type input "[DATE] 12:30 PM"
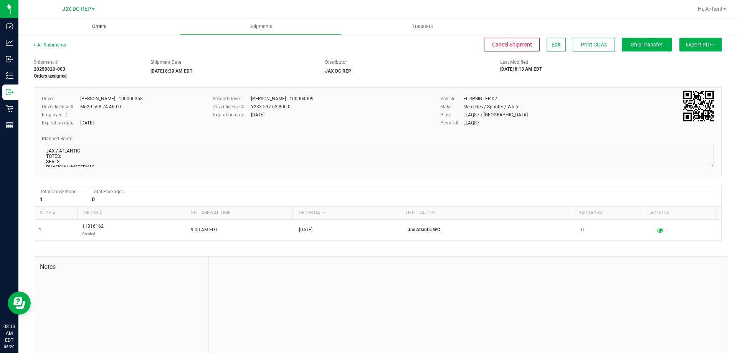
click at [101, 25] on span "Orders" at bounding box center [99, 26] width 35 height 7
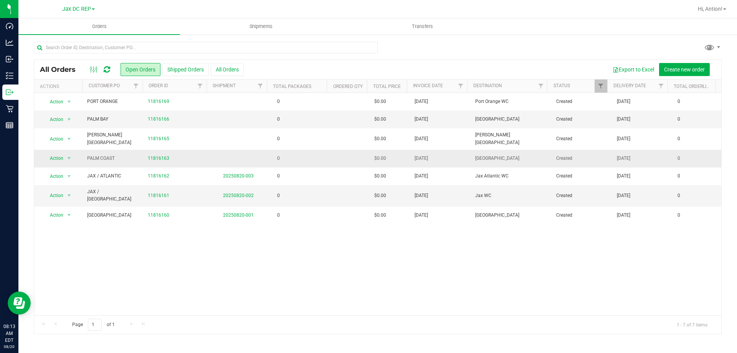
click at [299, 159] on td "0" at bounding box center [299, 159] width 61 height 18
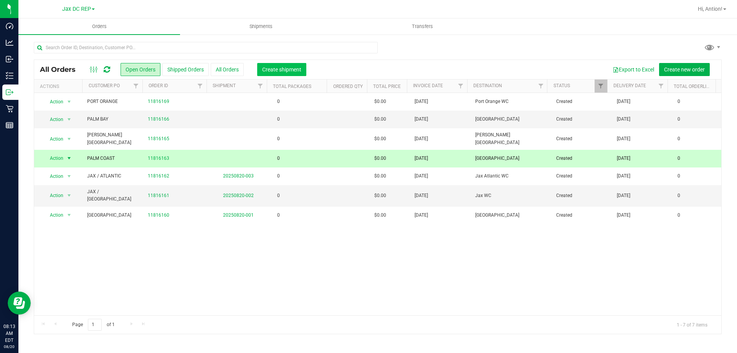
click at [281, 66] on span "Create shipment" at bounding box center [281, 69] width 39 height 6
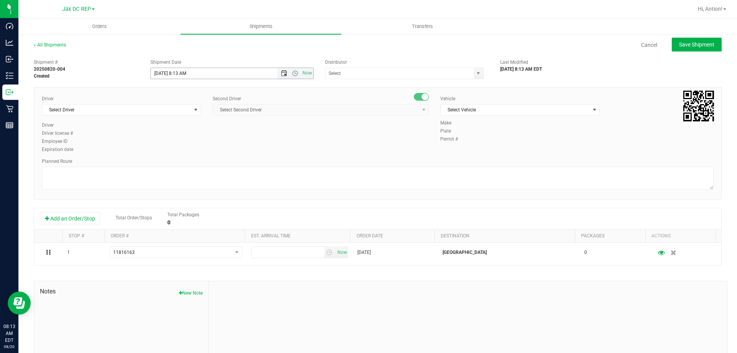
click at [281, 74] on span "Open the date view" at bounding box center [284, 73] width 6 height 6
click at [200, 149] on link "21" at bounding box center [201, 151] width 11 height 12
click at [295, 74] on span "Open the time view" at bounding box center [295, 73] width 6 height 6
click at [156, 137] on li "8:30 AM" at bounding box center [230, 138] width 160 height 10
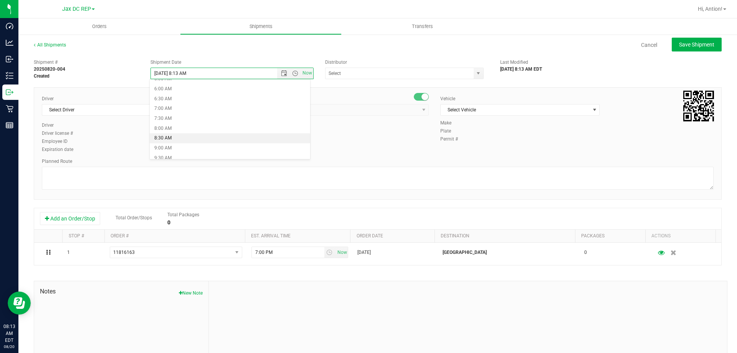
type input "[DATE] 8:30 AM"
click at [475, 74] on span "select" at bounding box center [478, 73] width 6 height 6
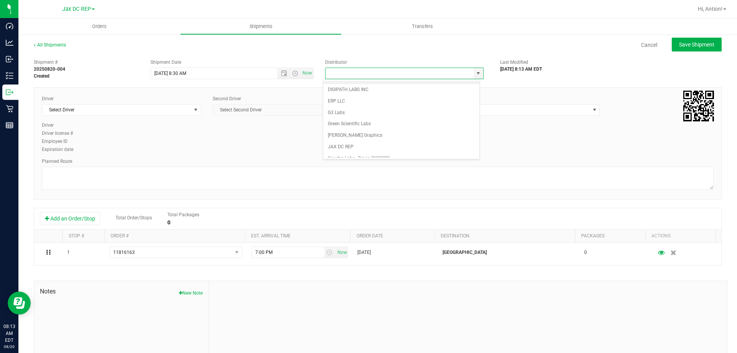
scroll to position [154, 0]
click at [346, 116] on li "JAX DC REP" at bounding box center [401, 116] width 156 height 12
type input "JAX DC REP"
click at [194, 109] on span "select" at bounding box center [196, 110] width 6 height 6
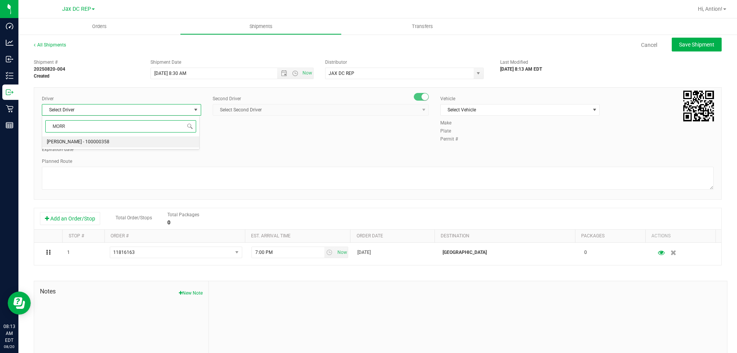
click at [96, 140] on span "[PERSON_NAME] - 100000358" at bounding box center [78, 142] width 63 height 10
type input "MORR"
click at [421, 112] on span "select" at bounding box center [424, 110] width 6 height 6
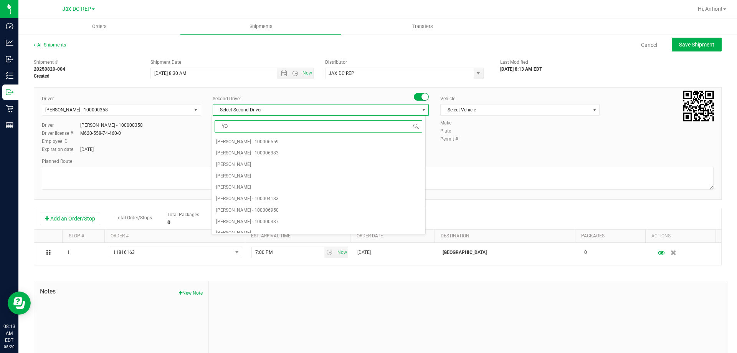
type input "YOD"
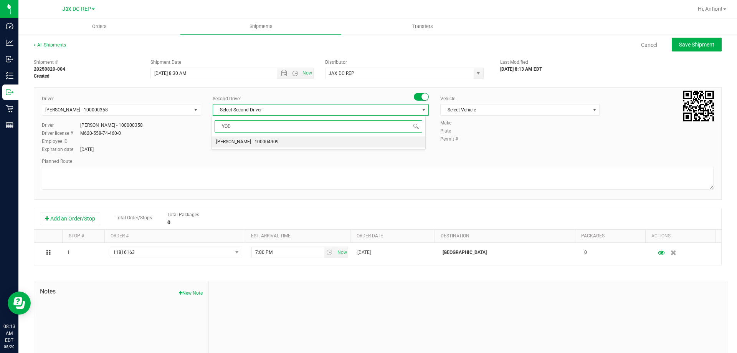
click at [262, 142] on span "[PERSON_NAME] - 100004909" at bounding box center [247, 142] width 63 height 10
click at [591, 111] on span "select" at bounding box center [594, 110] width 6 height 6
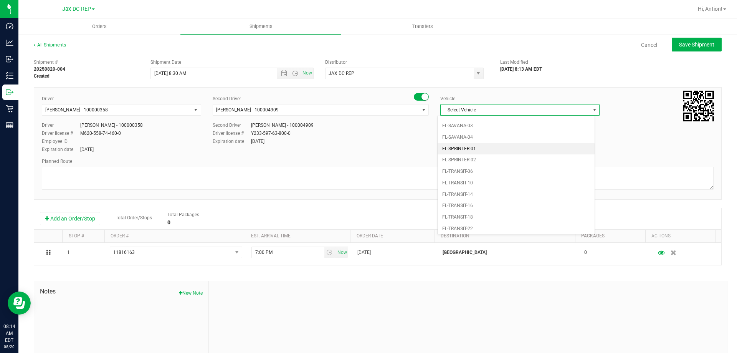
scroll to position [422, 0]
click at [466, 142] on li "FL-SPRINTER-02" at bounding box center [516, 146] width 157 height 12
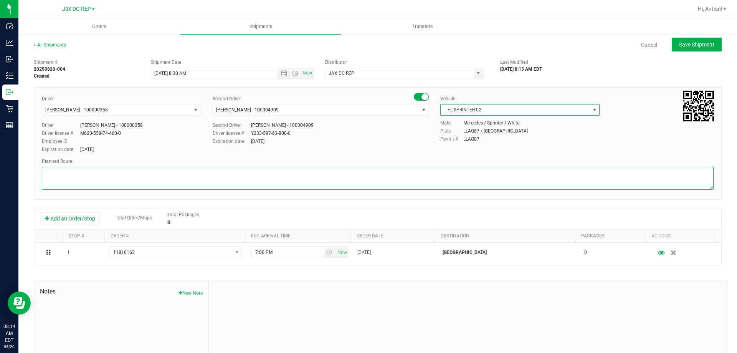
click at [109, 176] on textarea at bounding box center [378, 178] width 672 height 23
paste textarea "ITINERARY 1) JAX/ ATLANTIC 2) JAX/ PARK 3) [GEOGRAPHIC_DATA] 4) [GEOGRAPHIC_DAT…"
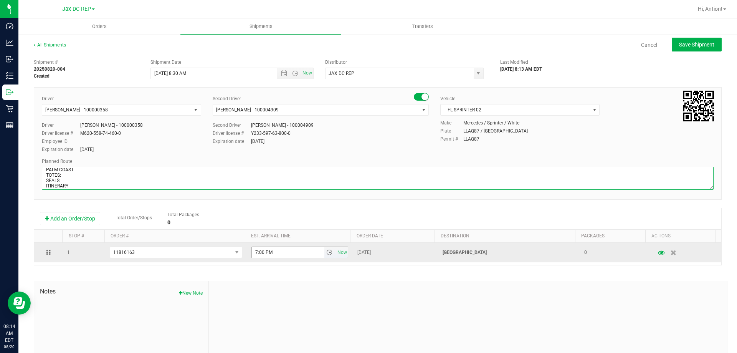
click at [324, 252] on span "select" at bounding box center [329, 252] width 11 height 11
type textarea "PALM COAST TOTES: SEALS: ITINERARY 1) JAX/ ATLANTIC 2) JAX/ PARK 3) [GEOGRAPHIC…"
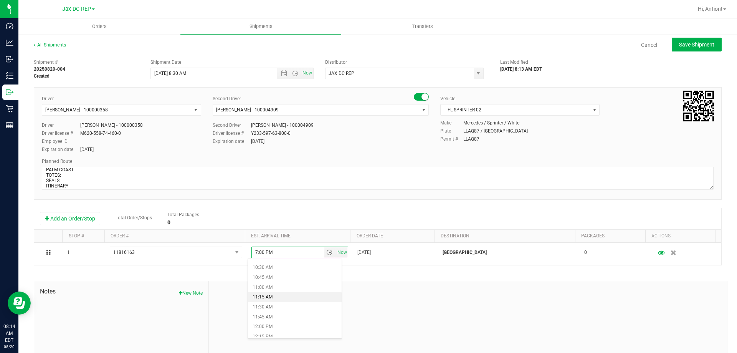
scroll to position [422, 0]
click at [268, 297] on li "11:30 AM" at bounding box center [295, 297] width 94 height 10
click at [631, 73] on div "Shipment # 20250820-004 Created Shipment Date [DATE] 8:30 AM Now Distributor JA…" at bounding box center [377, 67] width 699 height 24
click at [682, 42] on span "Save Shipment" at bounding box center [696, 44] width 35 height 6
type input "[DATE] 12:30 PM"
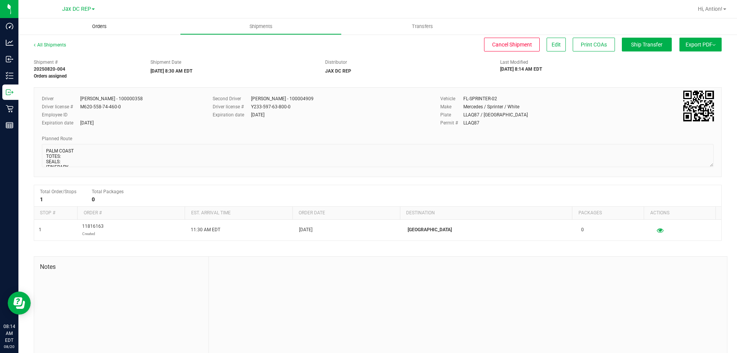
click at [103, 23] on span "Orders" at bounding box center [99, 26] width 35 height 7
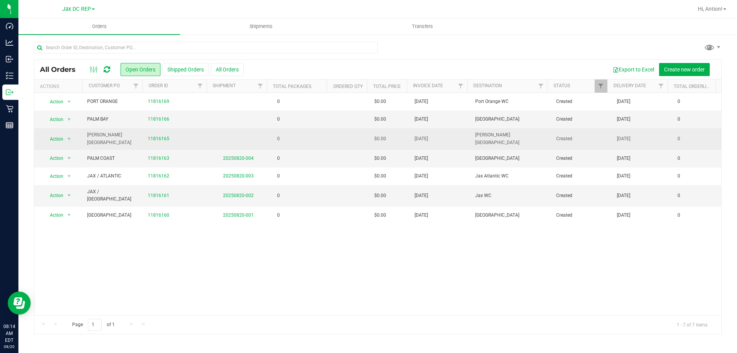
click at [305, 137] on td "0" at bounding box center [299, 138] width 61 height 21
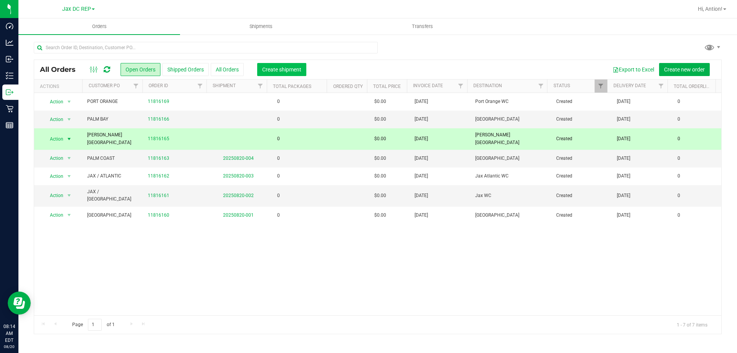
click at [287, 66] on span "Create shipment" at bounding box center [281, 69] width 39 height 6
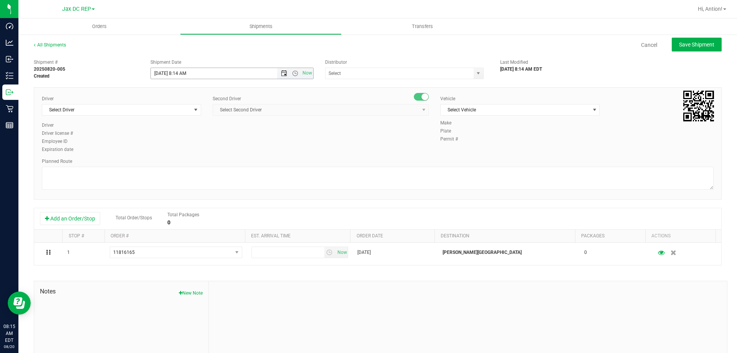
click at [282, 75] on span "Open the date view" at bounding box center [284, 73] width 6 height 6
click at [200, 150] on link "21" at bounding box center [201, 151] width 11 height 12
click at [292, 73] on span "Open the time view" at bounding box center [295, 73] width 6 height 6
click at [178, 137] on li "8:30 AM" at bounding box center [230, 138] width 160 height 10
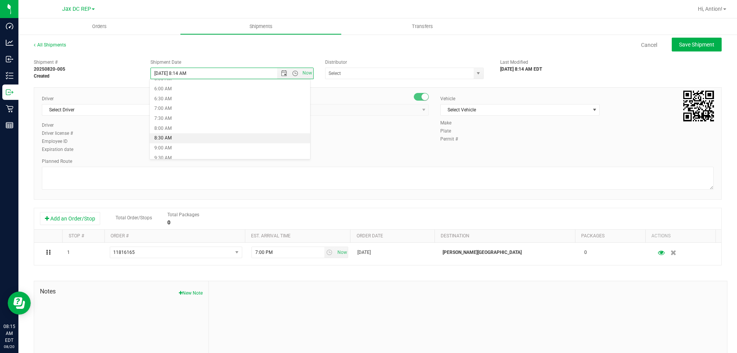
type input "[DATE] 8:30 AM"
click at [475, 74] on span "select" at bounding box center [478, 73] width 6 height 6
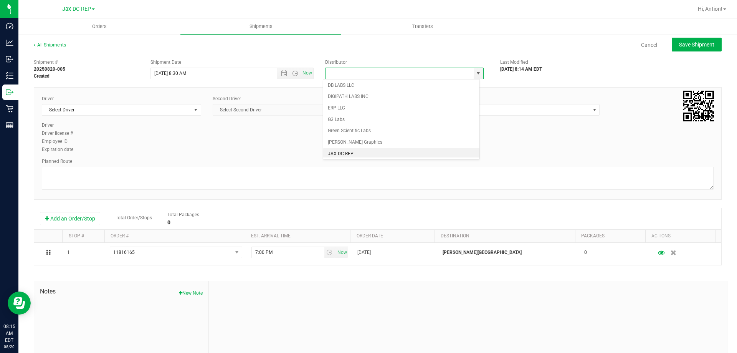
click at [337, 155] on li "JAX DC REP" at bounding box center [401, 154] width 156 height 12
type input "JAX DC REP"
click at [172, 107] on span "Select Driver" at bounding box center [116, 109] width 149 height 11
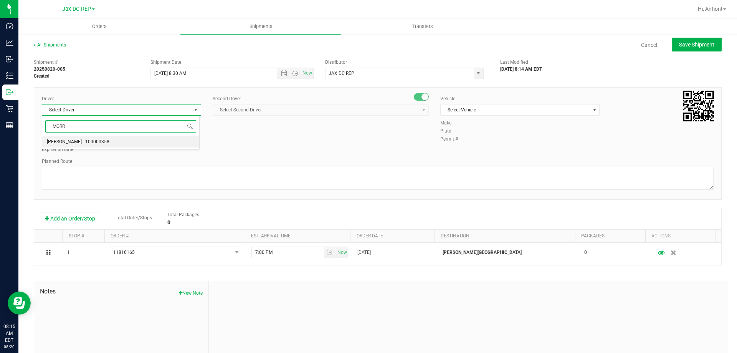
click at [98, 141] on span "[PERSON_NAME] - 100000358" at bounding box center [78, 142] width 63 height 10
type input "MORR"
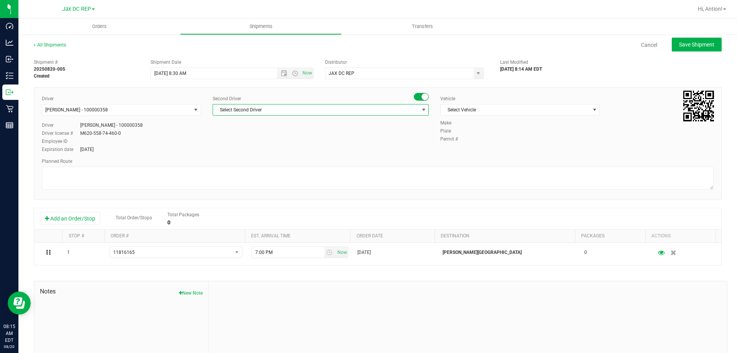
click at [412, 104] on span "Select Second Driver" at bounding box center [316, 109] width 206 height 11
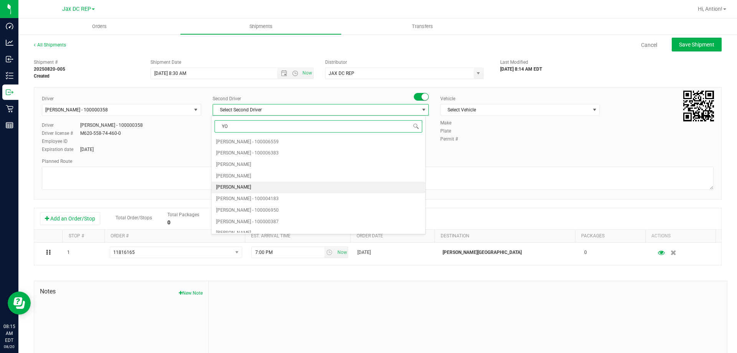
type input "YOD"
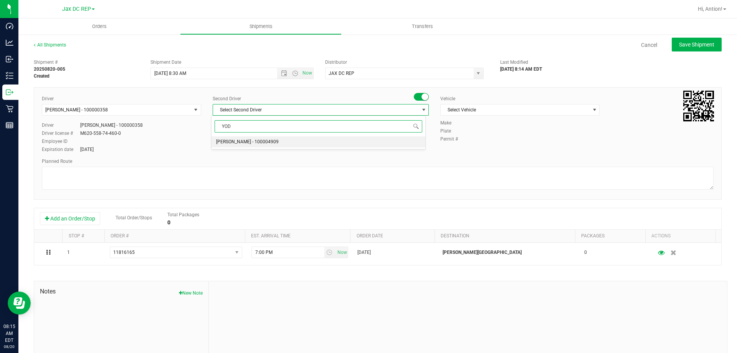
click at [241, 140] on span "[PERSON_NAME] - 100004909" at bounding box center [247, 142] width 63 height 10
click at [537, 111] on span "Select Vehicle" at bounding box center [515, 109] width 149 height 11
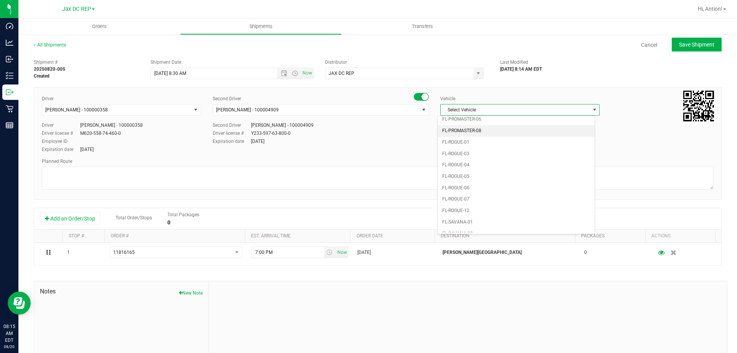
scroll to position [338, 0]
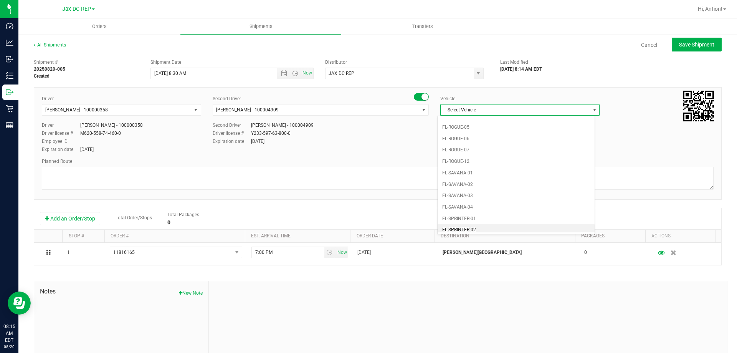
click at [451, 228] on li "FL-SPRINTER-02" at bounding box center [516, 230] width 157 height 12
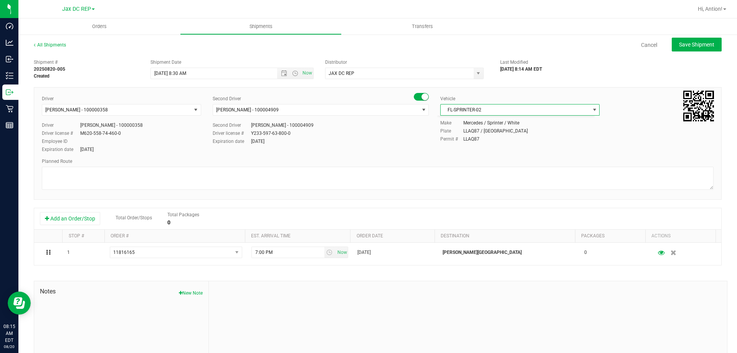
scroll to position [0, 0]
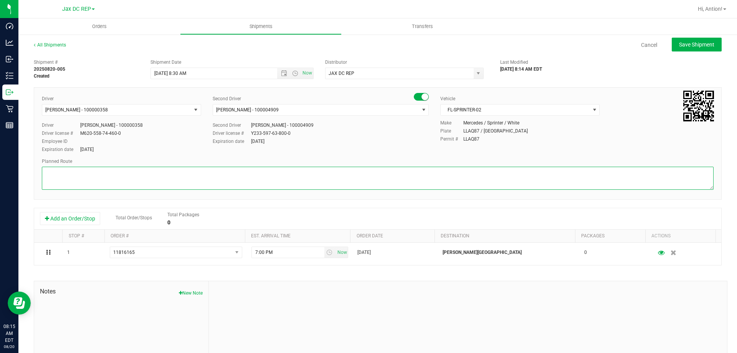
click at [127, 167] on textarea at bounding box center [378, 178] width 672 height 23
paste textarea "ITINERARY 1) JAX/ ATLANTIC 2) JAX/ PARK 3) [GEOGRAPHIC_DATA] 4) [GEOGRAPHIC_DAT…"
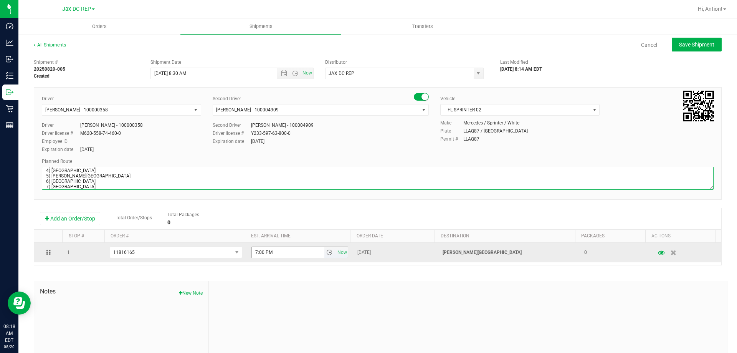
click at [326, 253] on span "select" at bounding box center [329, 252] width 6 height 6
type textarea "[PERSON_NAME] ISLAND TOTES: SEALS: ITINERARY 1) JAX/ ATLANTIC 2) JAX/ PARK 3) […"
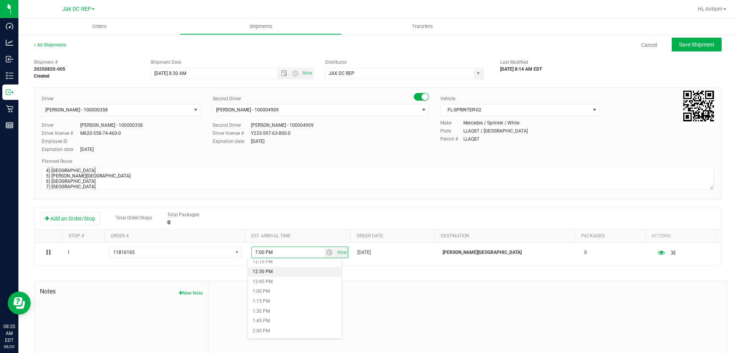
scroll to position [499, 0]
click at [263, 279] on li "1:00 PM" at bounding box center [295, 279] width 94 height 10
click at [690, 41] on span "Save Shipment" at bounding box center [696, 44] width 35 height 6
type input "[DATE] 12:30 PM"
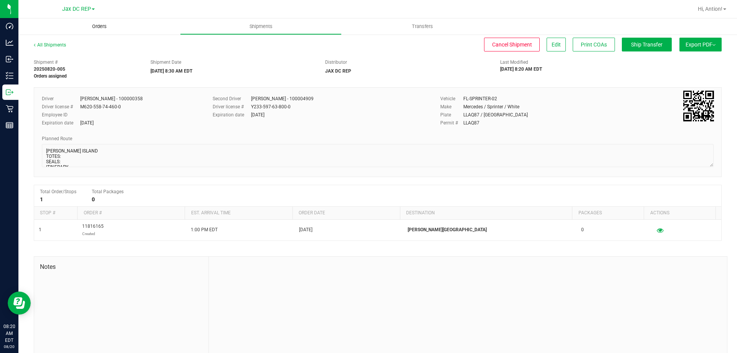
click at [97, 27] on span "Orders" at bounding box center [99, 26] width 35 height 7
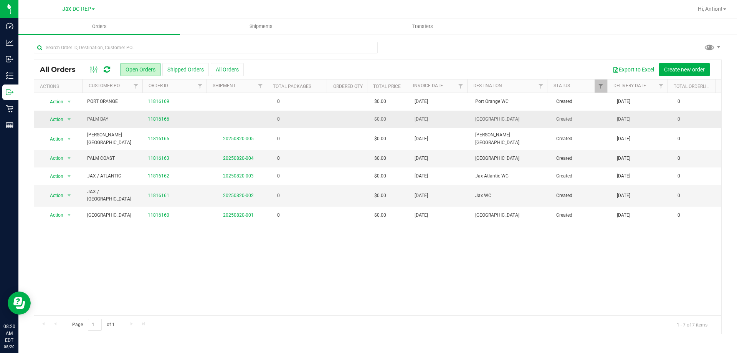
click at [302, 119] on td "0" at bounding box center [299, 120] width 61 height 18
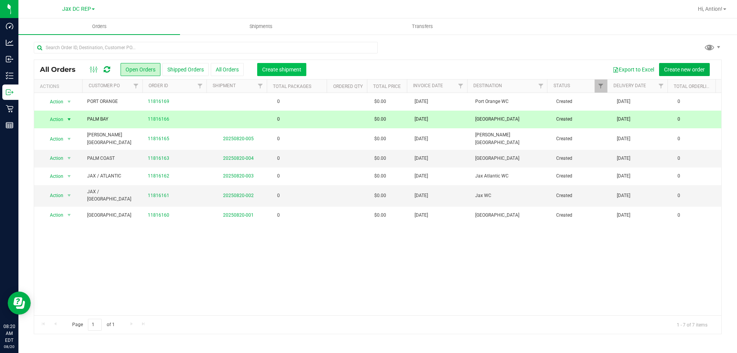
click at [285, 65] on button "Create shipment" at bounding box center [281, 69] width 49 height 13
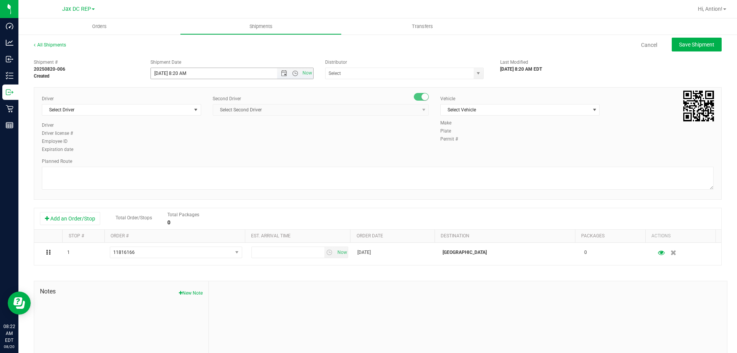
click at [281, 69] on span "Now" at bounding box center [295, 73] width 36 height 11
click at [281, 70] on span "Now" at bounding box center [295, 73] width 36 height 11
click at [281, 74] on span "Open the date view" at bounding box center [284, 73] width 6 height 6
click at [202, 151] on link "21" at bounding box center [201, 151] width 11 height 12
click at [292, 73] on span "Open the time view" at bounding box center [295, 73] width 6 height 6
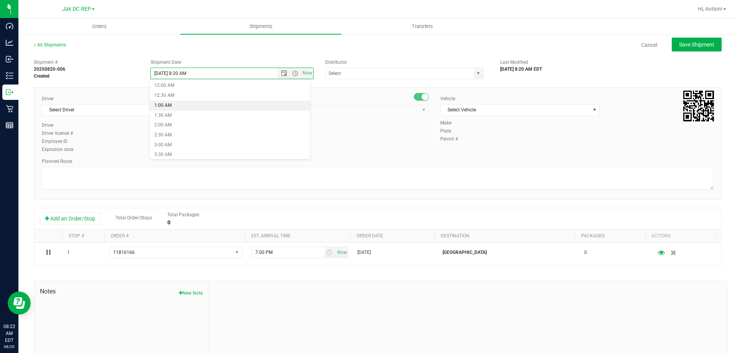
scroll to position [154, 0]
click at [198, 96] on li "8:30 AM" at bounding box center [230, 100] width 160 height 10
type input "[DATE] 8:30 AM"
click at [475, 74] on span "select" at bounding box center [478, 73] width 6 height 6
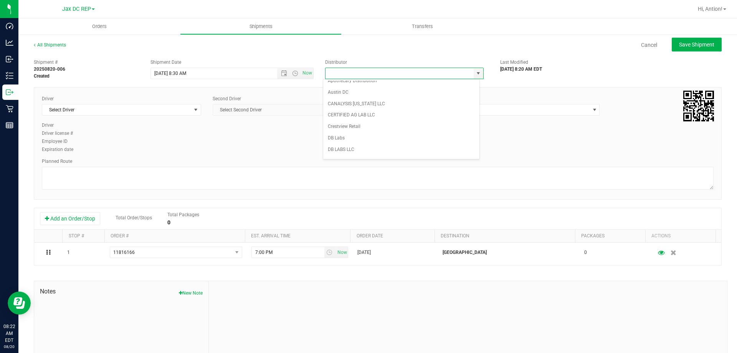
scroll to position [115, 0]
click at [353, 152] on li "JAX DC REP" at bounding box center [401, 154] width 156 height 12
type input "JAX DC REP"
click at [191, 106] on span "select" at bounding box center [196, 109] width 10 height 11
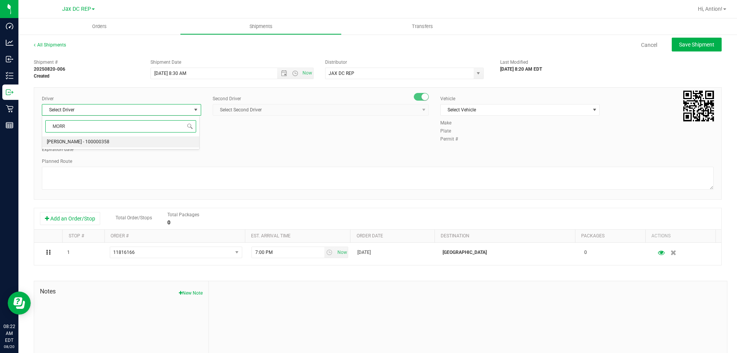
click at [114, 141] on li "[PERSON_NAME] - 100000358" at bounding box center [120, 142] width 157 height 12
type input "MORR"
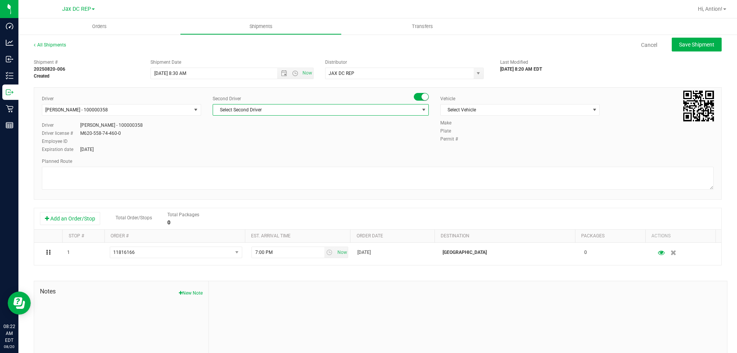
click at [421, 111] on span "select" at bounding box center [424, 110] width 6 height 6
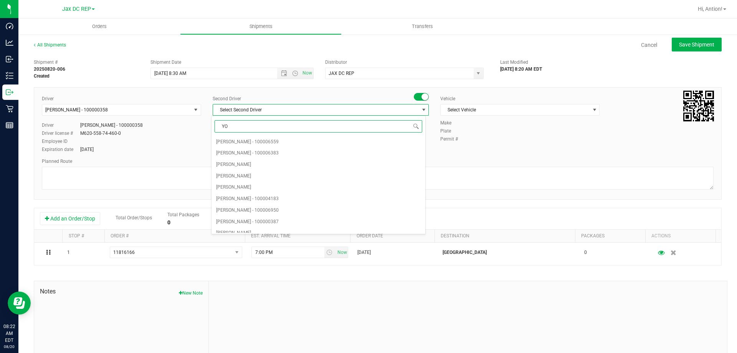
type input "YOD"
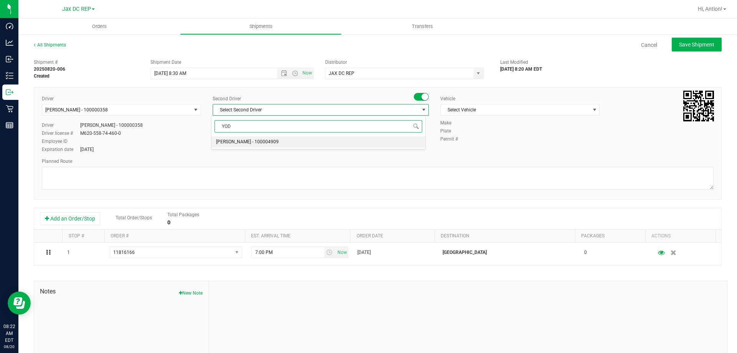
click at [245, 143] on span "[PERSON_NAME] - 100004909" at bounding box center [247, 142] width 63 height 10
click at [554, 113] on span "Select Vehicle" at bounding box center [515, 109] width 149 height 11
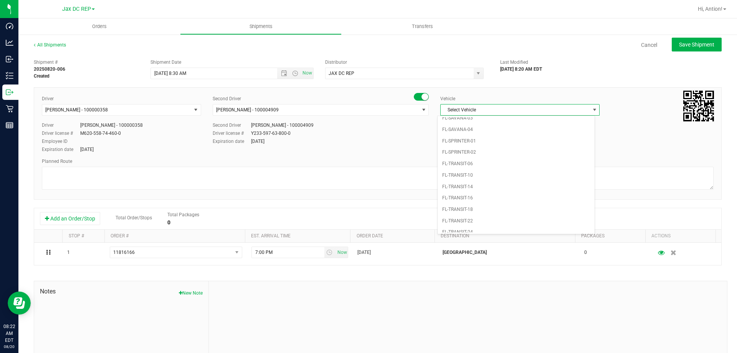
scroll to position [422, 0]
click at [464, 145] on li "FL-SPRINTER-02" at bounding box center [516, 146] width 157 height 12
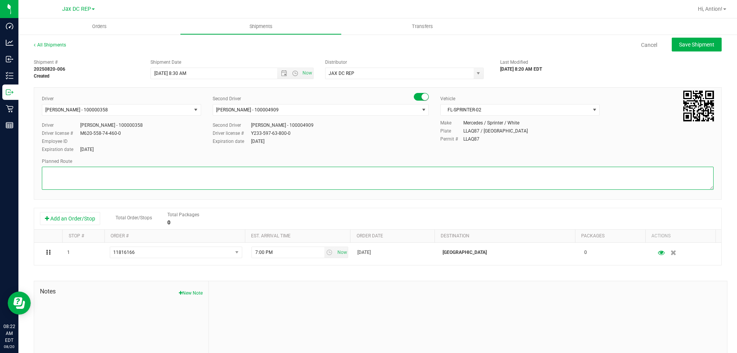
click at [218, 176] on textarea at bounding box center [378, 178] width 672 height 23
paste textarea "ITINERARY 1) JAX/ ATLANTIC 2) JAX/ PARK 3) [GEOGRAPHIC_DATA] 4) [GEOGRAPHIC_DAT…"
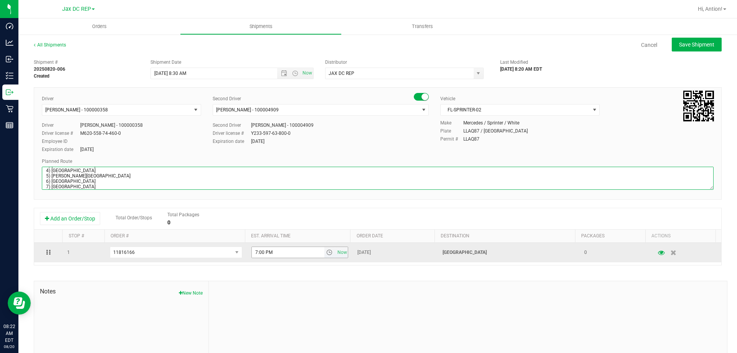
click at [328, 254] on span "select" at bounding box center [329, 252] width 11 height 11
type textarea "PALM BAY TOTES: SEALS: ITINERARY 1) JAX/ ATLANTIC 2) JAX/ PARK 3) [GEOGRAPHIC_D…"
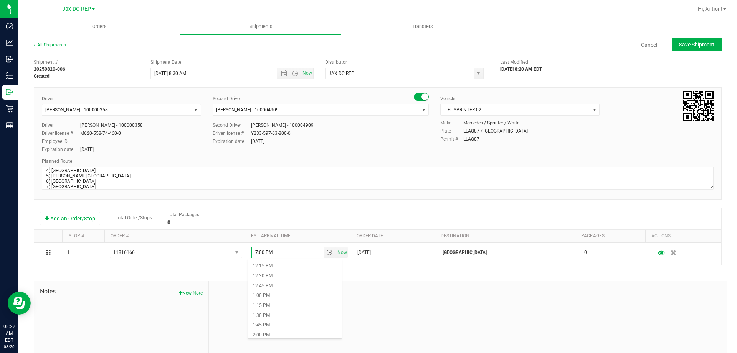
scroll to position [499, 0]
click at [272, 321] on li "2:00 PM" at bounding box center [295, 319] width 94 height 10
click at [679, 47] on span "Save Shipment" at bounding box center [696, 44] width 35 height 6
type input "[DATE] 12:30 PM"
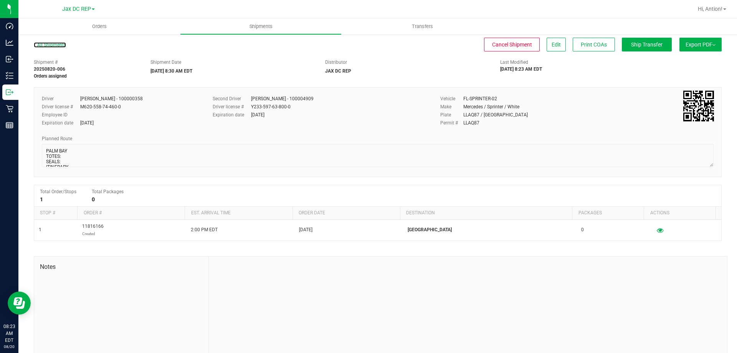
click at [51, 44] on link "All Shipments" at bounding box center [50, 44] width 32 height 5
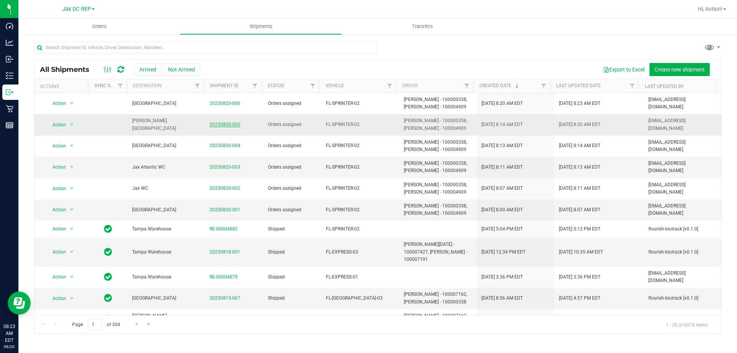
click at [215, 123] on link "20250820-005" at bounding box center [225, 124] width 31 height 5
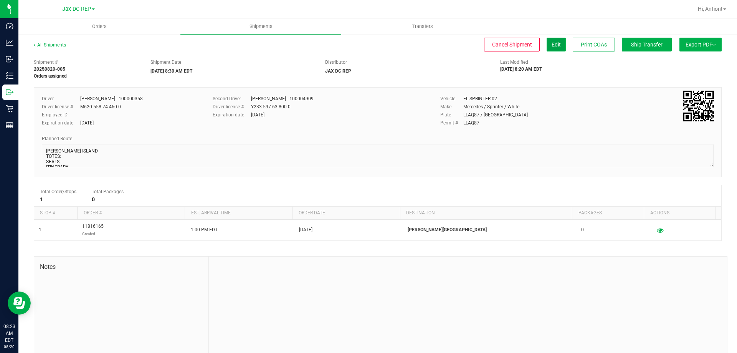
click at [547, 50] on button "Edit" at bounding box center [556, 45] width 19 height 14
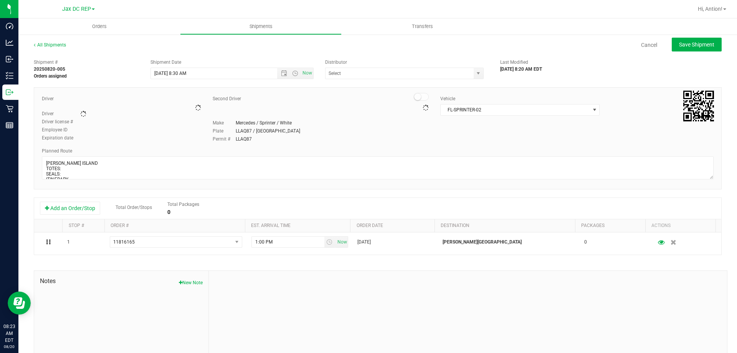
type input "JAX DC REP"
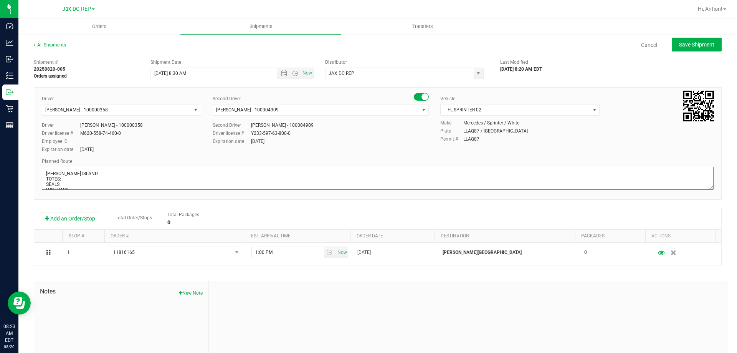
click at [66, 184] on textarea at bounding box center [378, 178] width 672 height 23
type textarea "[PERSON_NAME] ISLAND TOTES: SEALS: UNIFORMS ITINERARY 1) JAX/ ATLANTIC 2) JAX/ …"
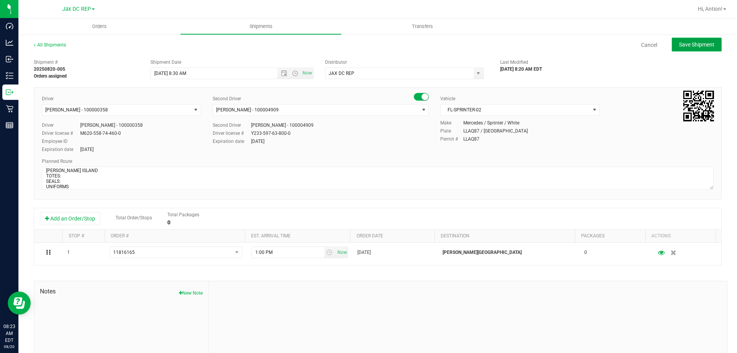
click at [679, 41] on span "Save Shipment" at bounding box center [696, 44] width 35 height 6
type input "[DATE] 12:30 PM"
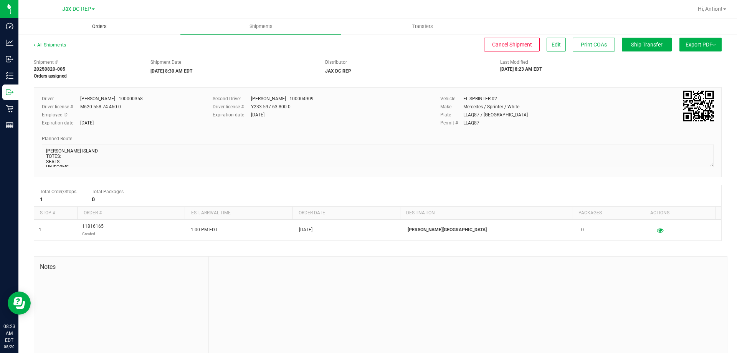
click at [102, 27] on span "Orders" at bounding box center [99, 26] width 35 height 7
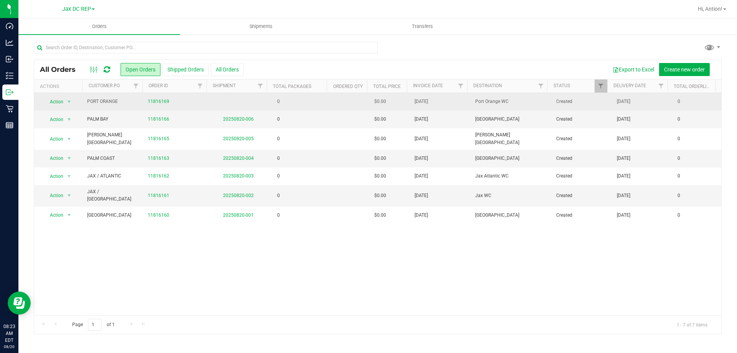
click at [291, 104] on td "0" at bounding box center [299, 102] width 61 height 18
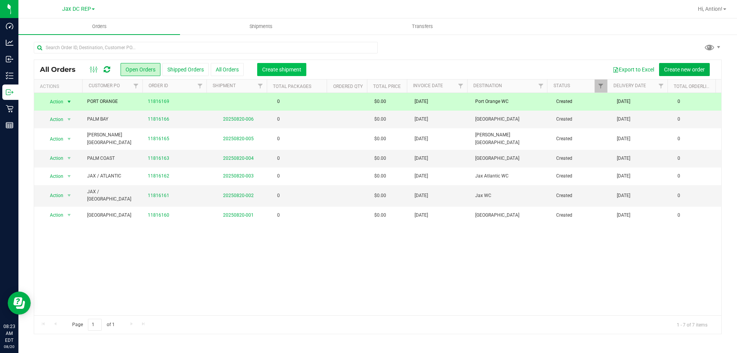
click at [278, 67] on span "Create shipment" at bounding box center [281, 69] width 39 height 6
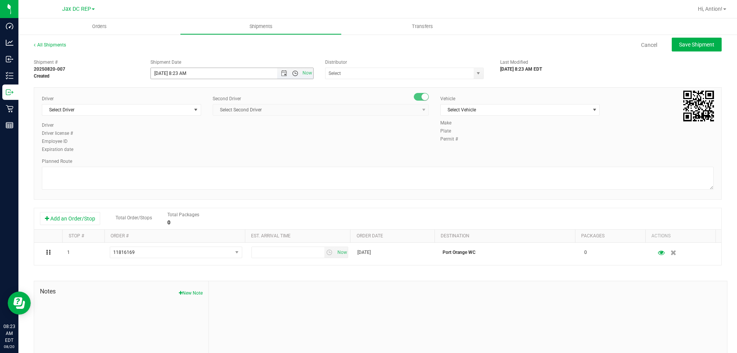
click at [292, 74] on span "Open the time view" at bounding box center [295, 73] width 6 height 6
click at [169, 99] on li "8:30 AM" at bounding box center [230, 100] width 160 height 10
type input "[DATE] 8:30 AM"
click at [383, 73] on input "text" at bounding box center [397, 73] width 144 height 11
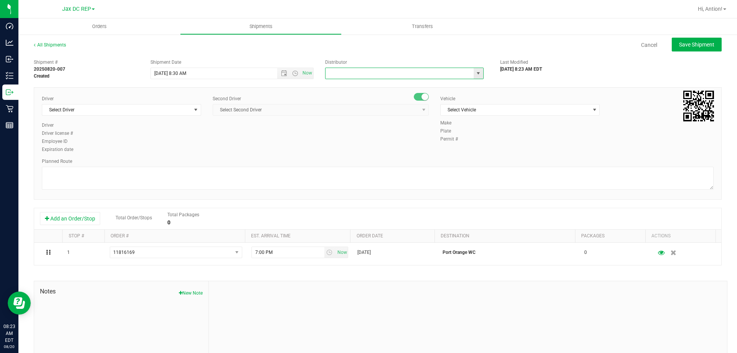
click at [475, 74] on span "select" at bounding box center [478, 73] width 6 height 6
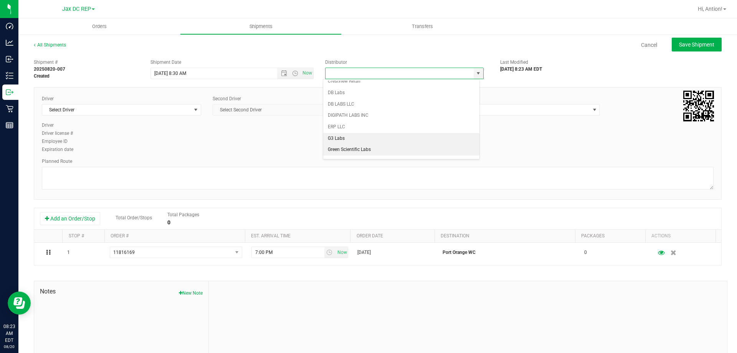
scroll to position [115, 0]
click at [356, 152] on li "JAX DC REP" at bounding box center [401, 154] width 156 height 12
type input "JAX DC REP"
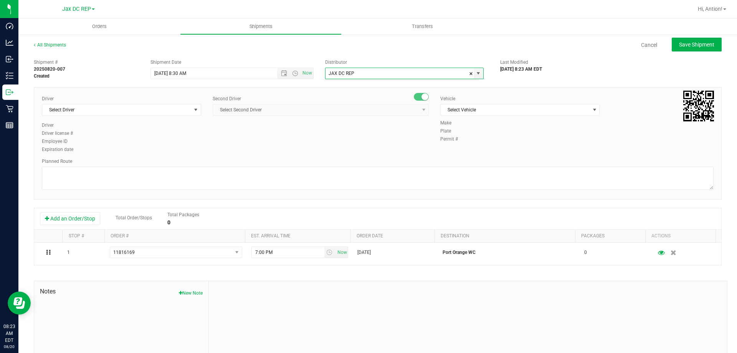
scroll to position [0, 0]
click at [194, 109] on span "select" at bounding box center [196, 110] width 6 height 6
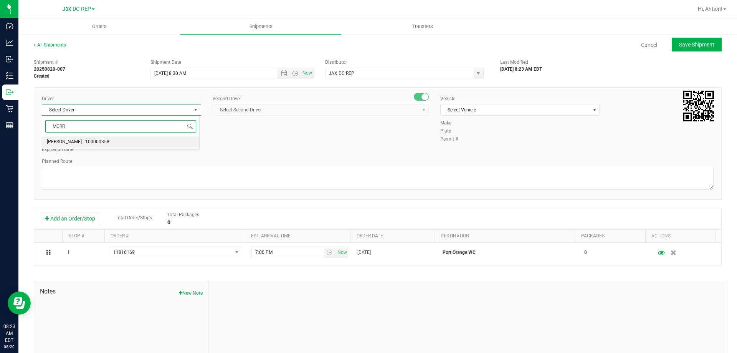
click at [83, 141] on span "[PERSON_NAME] - 100000358" at bounding box center [78, 142] width 63 height 10
type input "MORR"
click at [421, 109] on span "select" at bounding box center [424, 110] width 6 height 6
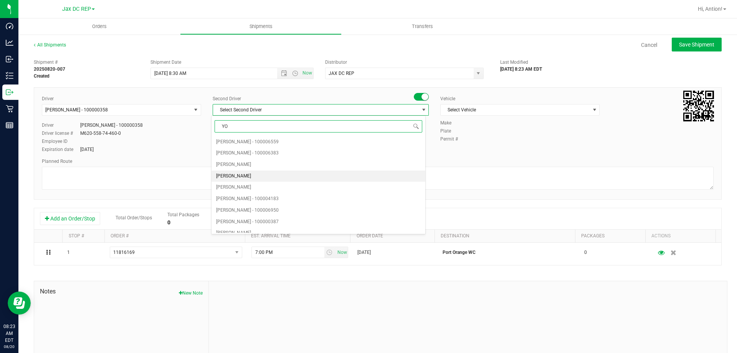
type input "YOD"
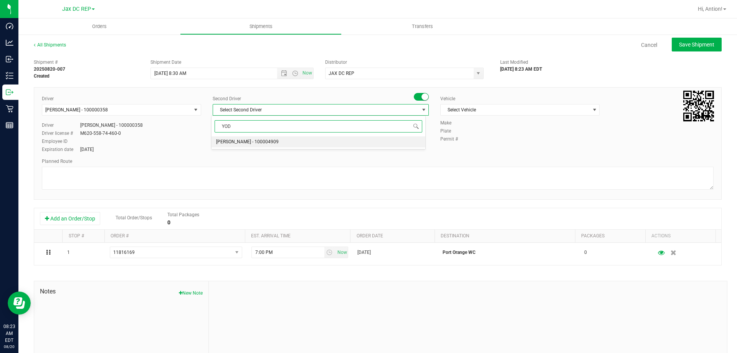
click at [244, 141] on span "[PERSON_NAME] - 100004909" at bounding box center [247, 142] width 63 height 10
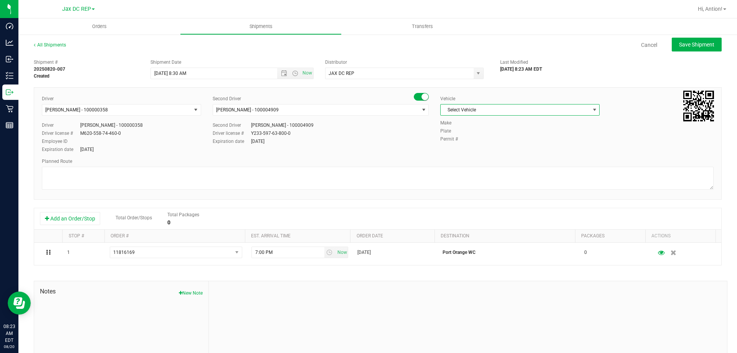
click at [500, 112] on span "Select Vehicle" at bounding box center [515, 109] width 149 height 11
click at [459, 226] on li "FL-SPRINTER-02" at bounding box center [516, 230] width 157 height 12
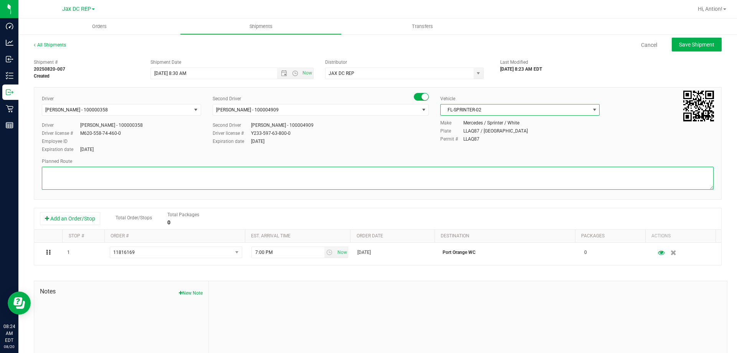
click at [271, 177] on textarea at bounding box center [378, 178] width 672 height 23
paste textarea "ITINERARY 1) JAX/ ATLANTIC 2) JAX/ PARK 3) [GEOGRAPHIC_DATA] 4) [GEOGRAPHIC_DAT…"
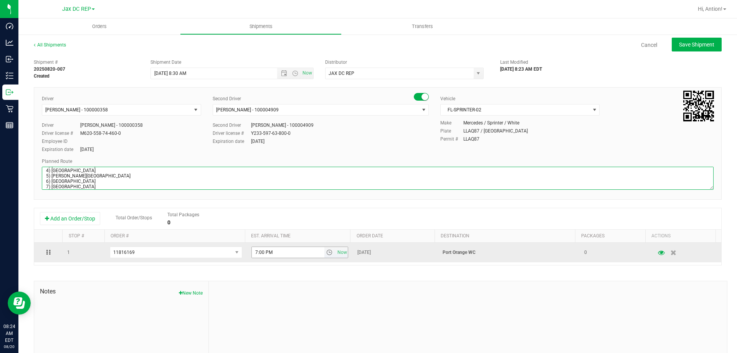
click at [324, 249] on span "select" at bounding box center [329, 252] width 11 height 11
type textarea "PORT ORANGE TOTES: SEALS: ITINERARY 1) JAX/ ATLANTIC 2) JAX/ PARK 3) [GEOGRAPHI…"
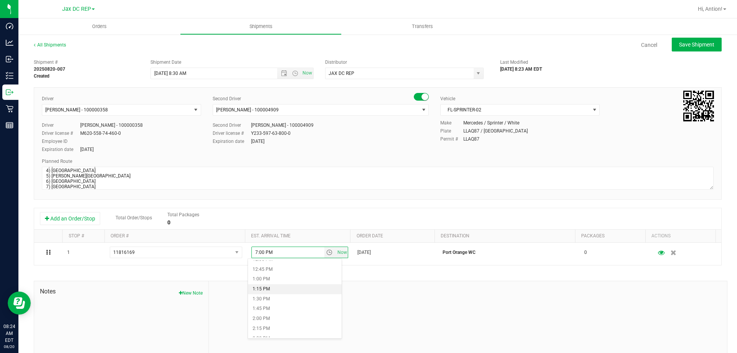
scroll to position [576, 0]
click at [271, 301] on li "3:30 PM" at bounding box center [295, 301] width 94 height 10
click at [332, 132] on div "Driver license # Y233-597-63-800-0" at bounding box center [321, 133] width 216 height 7
click at [679, 46] on span "Save Shipment" at bounding box center [696, 44] width 35 height 6
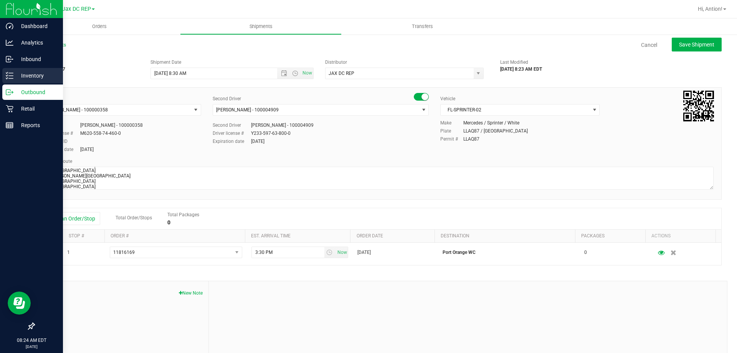
type input "[DATE] 12:30 PM"
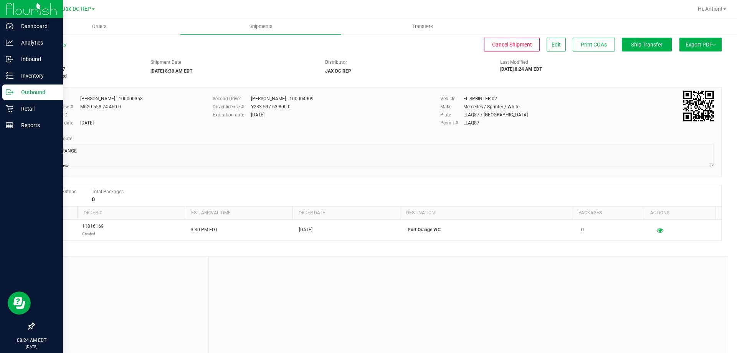
click at [12, 90] on icon at bounding box center [10, 92] width 8 height 8
